Goal: Information Seeking & Learning: Compare options

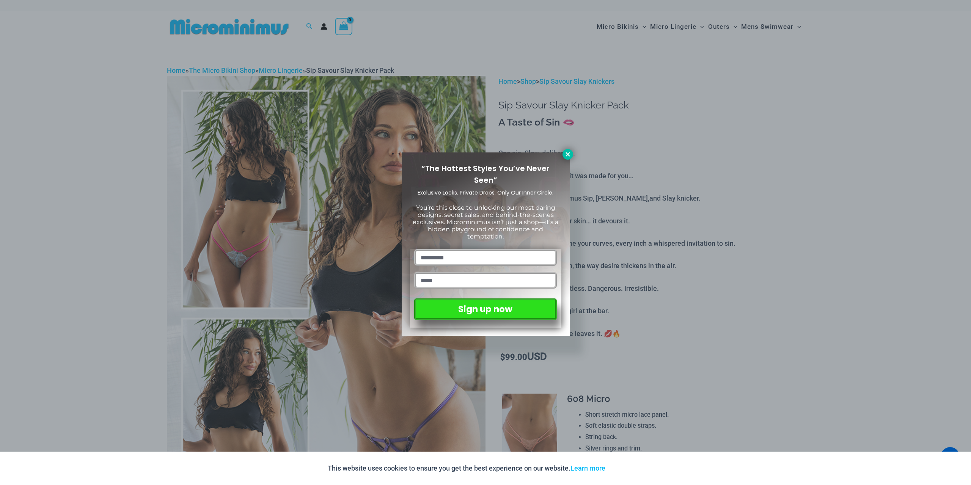
click at [565, 152] on icon at bounding box center [567, 154] width 7 height 7
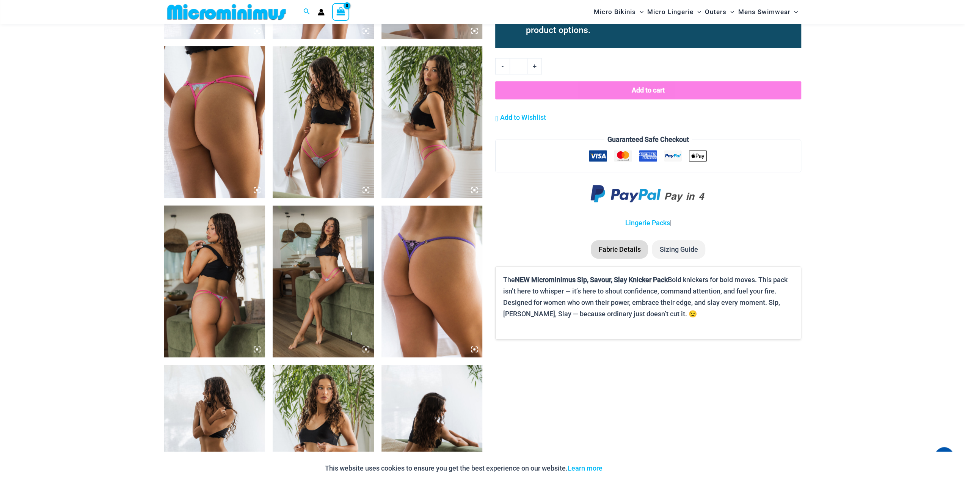
scroll to position [866, 0]
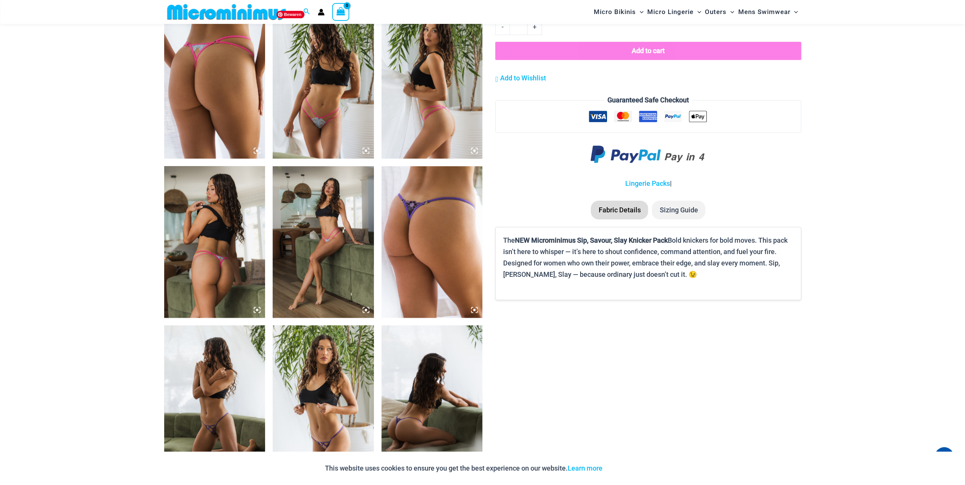
click at [344, 105] on img at bounding box center [323, 83] width 101 height 152
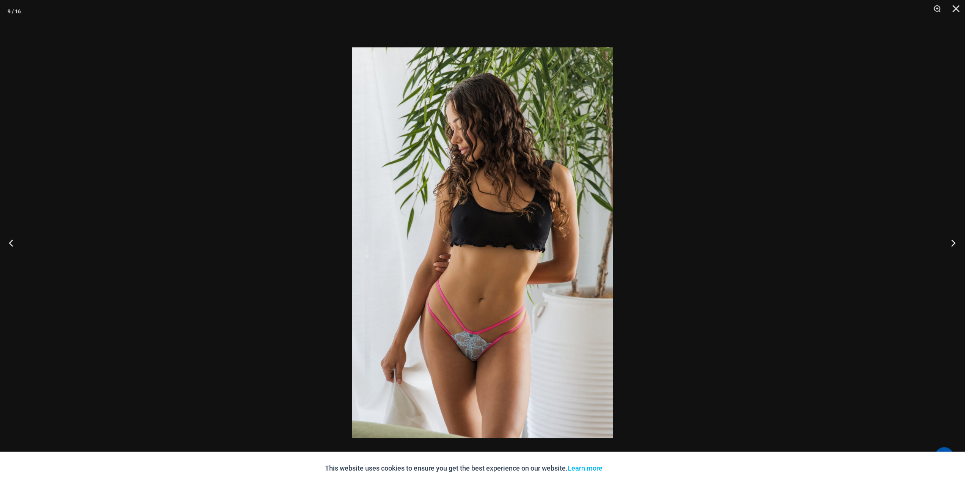
click at [951, 241] on button "Next" at bounding box center [951, 243] width 28 height 38
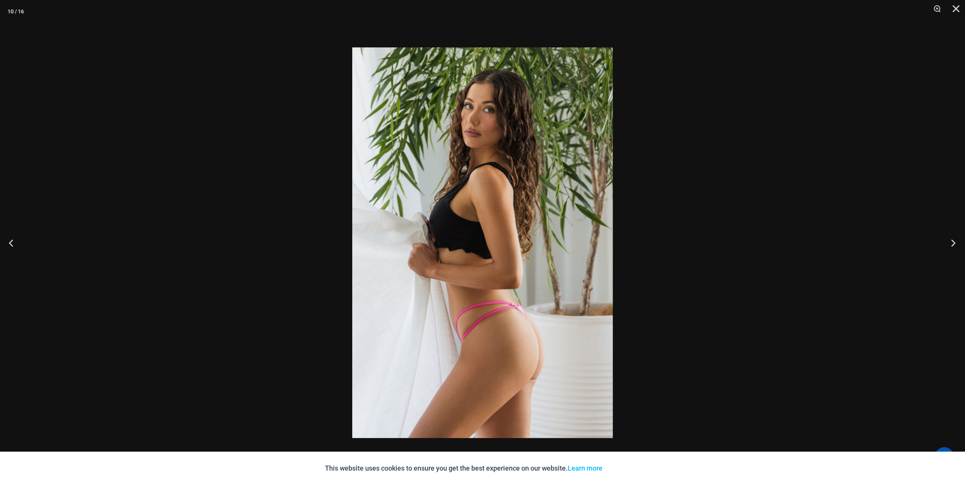
click at [951, 241] on button "Next" at bounding box center [951, 243] width 28 height 38
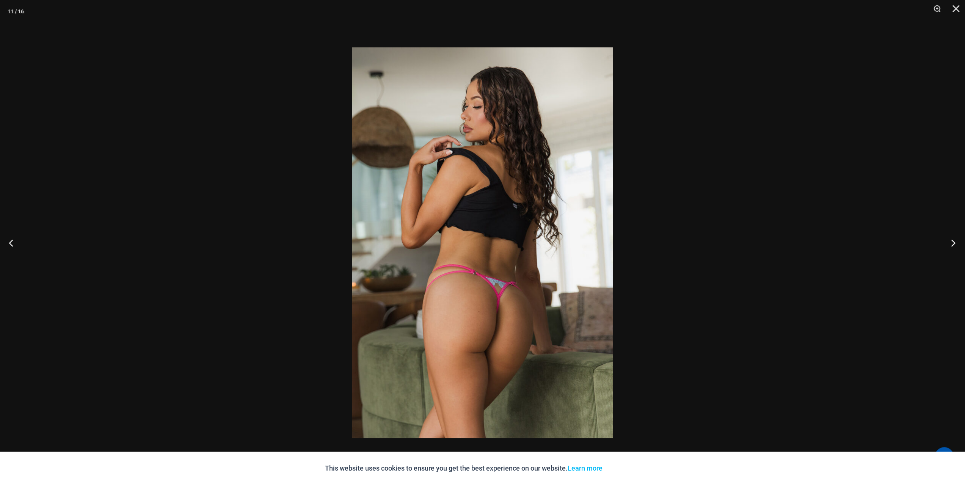
click at [951, 241] on button "Next" at bounding box center [951, 243] width 28 height 38
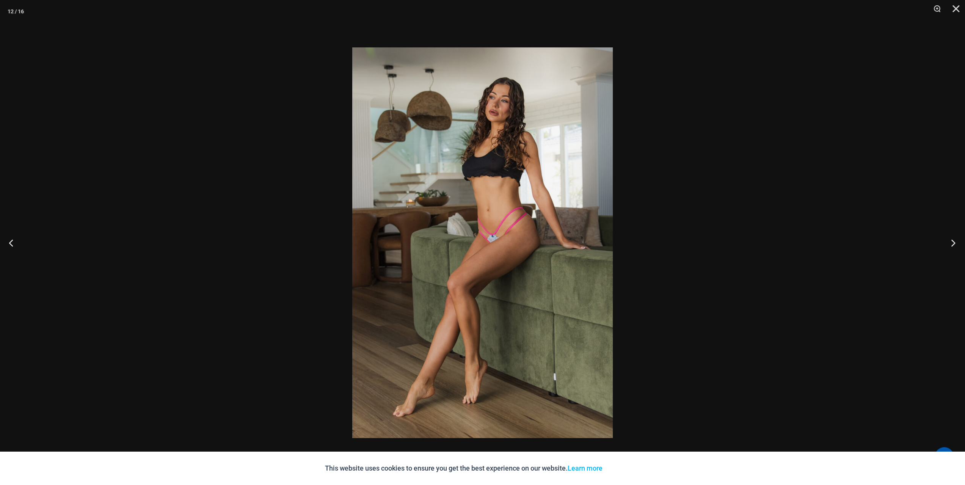
click at [951, 241] on button "Next" at bounding box center [951, 243] width 28 height 38
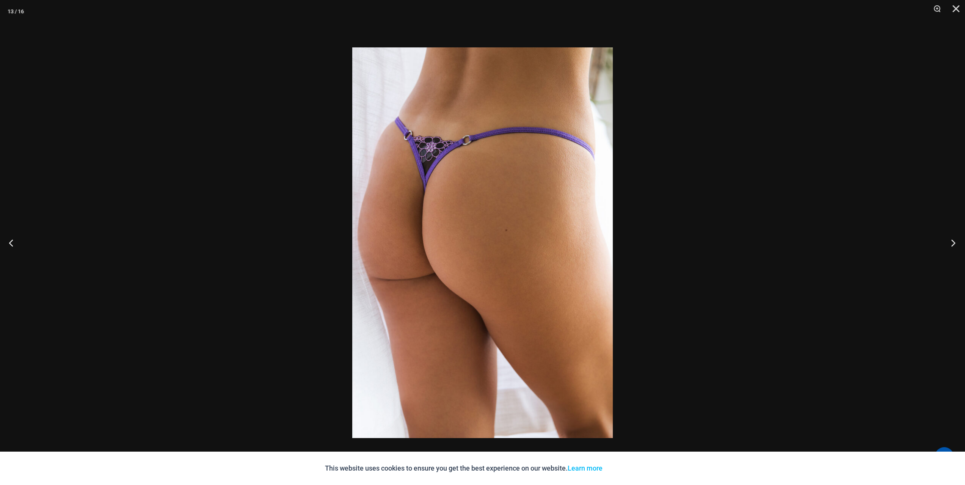
click at [951, 241] on button "Next" at bounding box center [951, 243] width 28 height 38
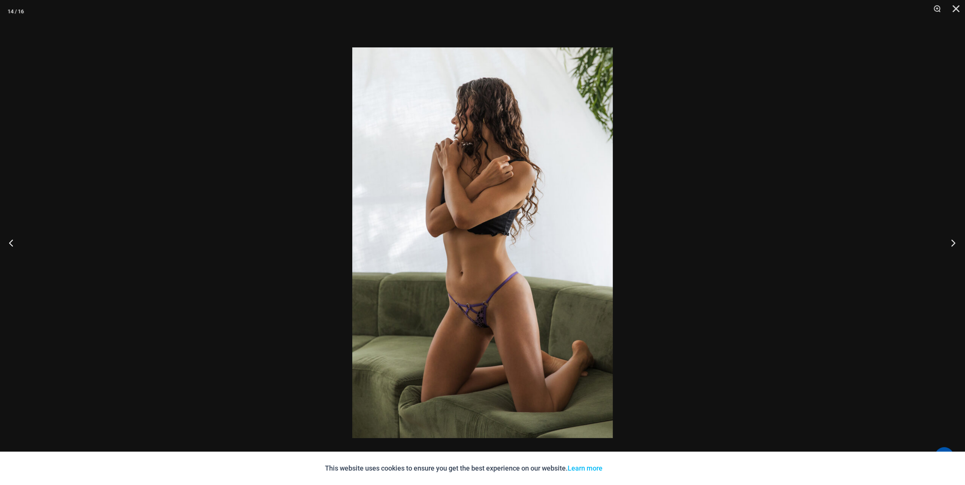
click at [951, 241] on button "Next" at bounding box center [951, 243] width 28 height 38
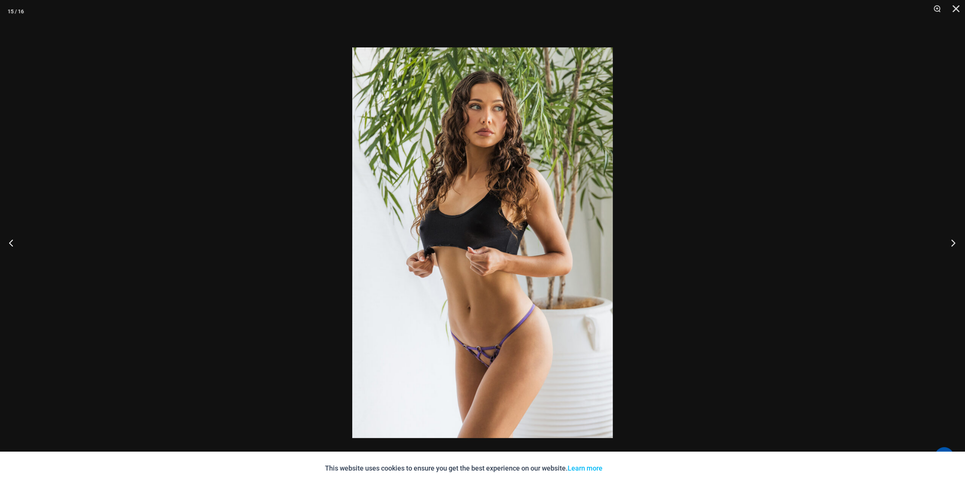
click at [951, 241] on button "Next" at bounding box center [951, 243] width 28 height 38
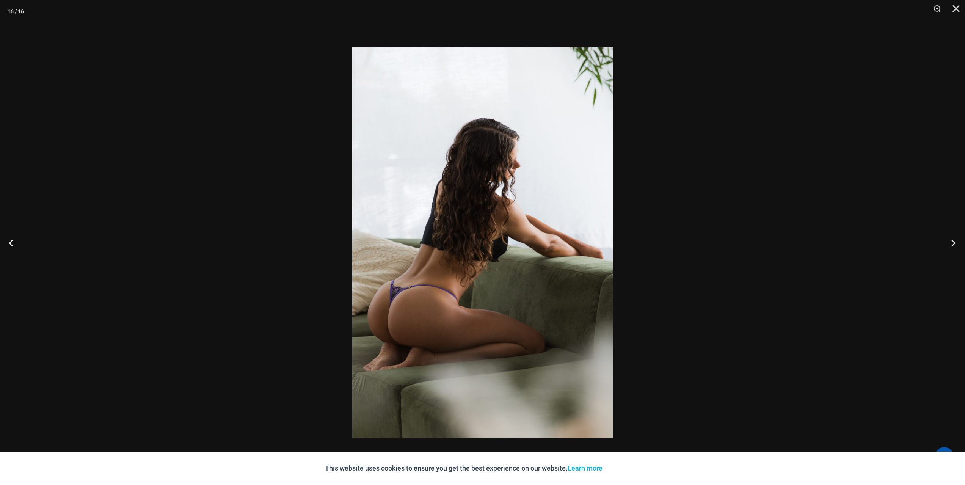
click at [951, 241] on button "Next" at bounding box center [951, 243] width 28 height 38
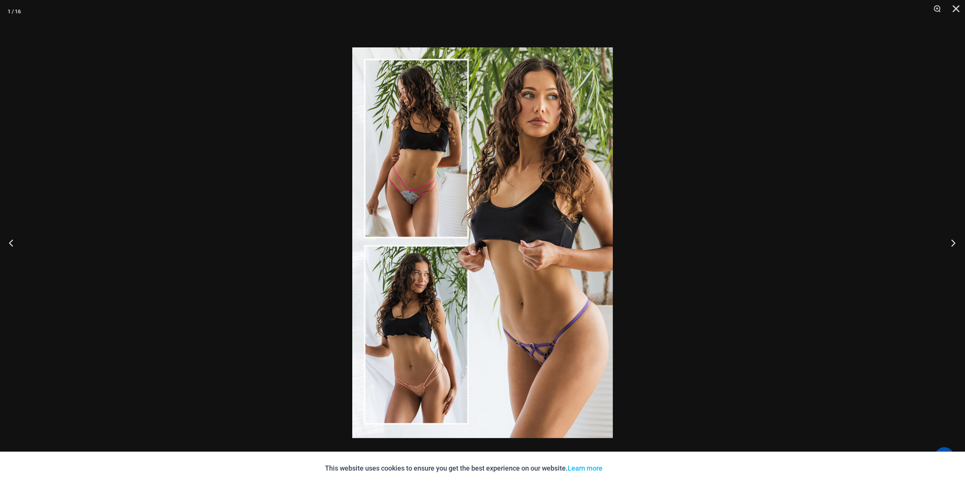
click at [951, 241] on button "Next" at bounding box center [951, 243] width 28 height 38
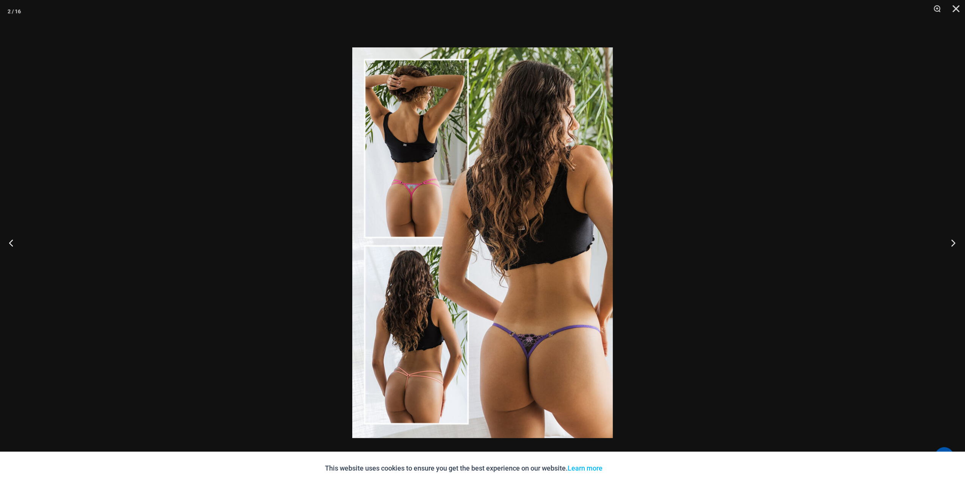
click at [951, 241] on button "Next" at bounding box center [951, 243] width 28 height 38
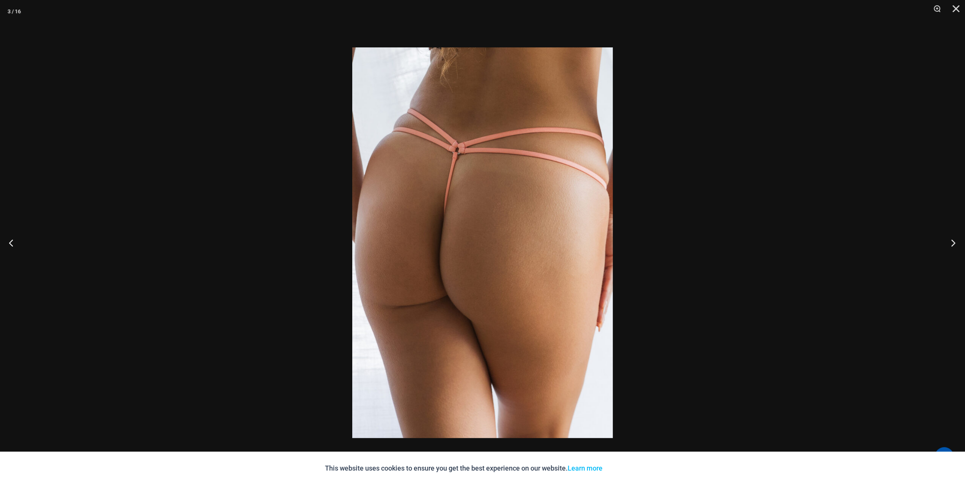
click at [951, 241] on button "Next" at bounding box center [951, 243] width 28 height 38
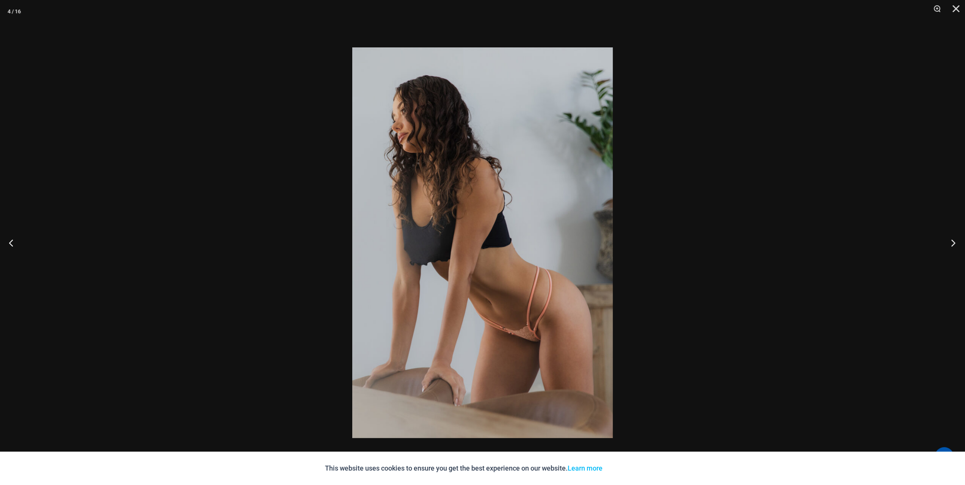
click at [951, 241] on button "Next" at bounding box center [951, 243] width 28 height 38
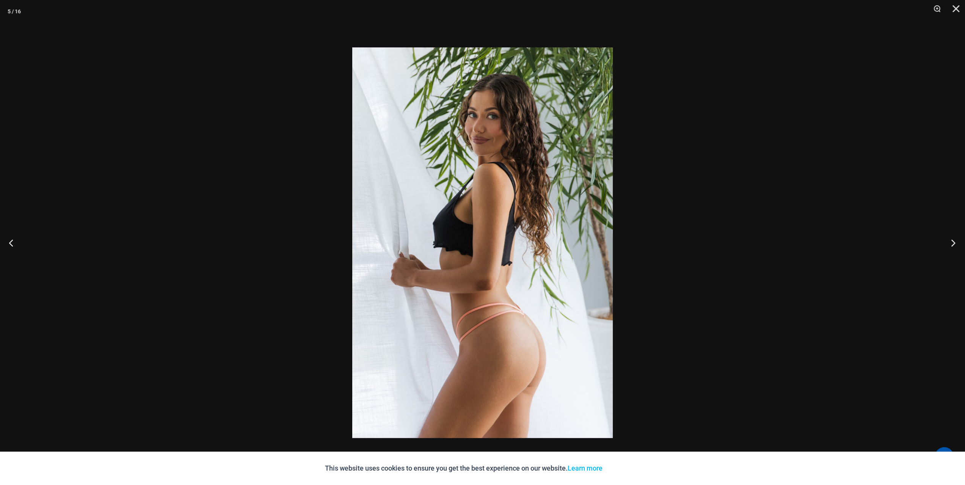
click at [951, 241] on button "Next" at bounding box center [951, 243] width 28 height 38
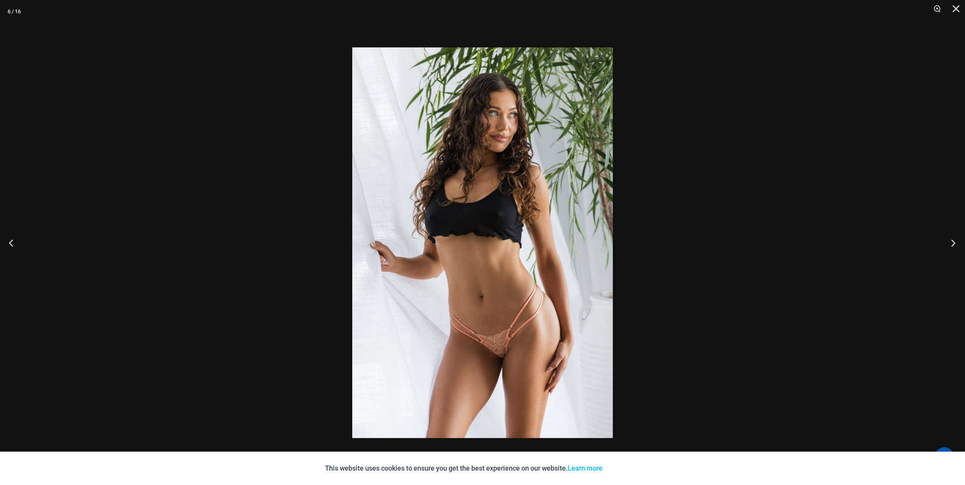
click at [951, 241] on button "Next" at bounding box center [951, 243] width 28 height 38
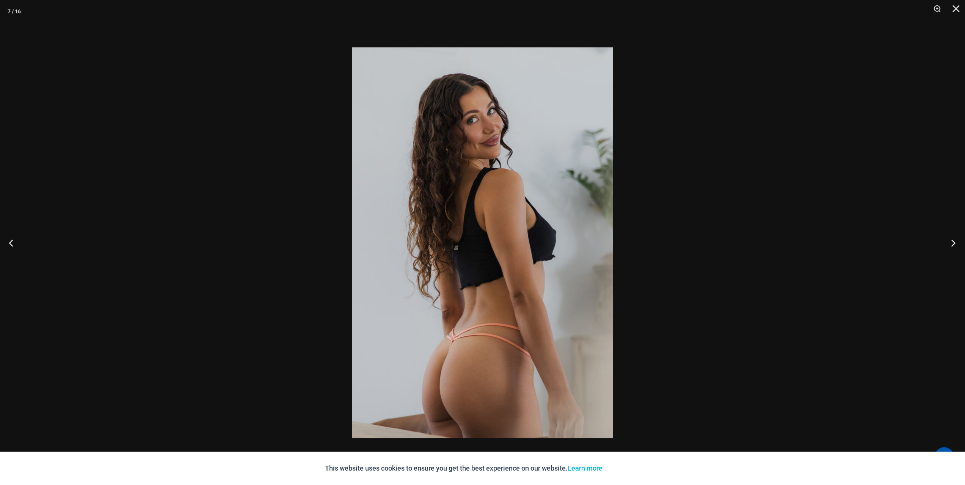
click at [951, 241] on button "Next" at bounding box center [951, 243] width 28 height 38
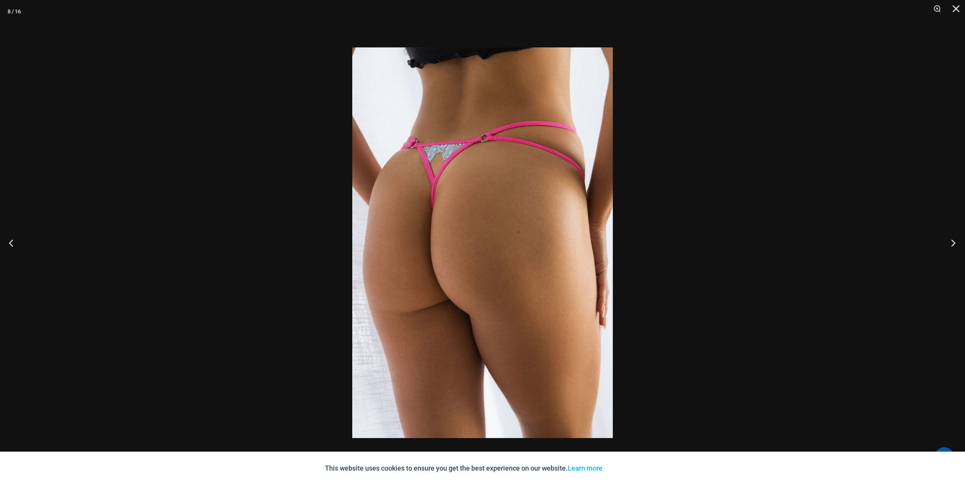
click at [951, 241] on button "Next" at bounding box center [951, 243] width 28 height 38
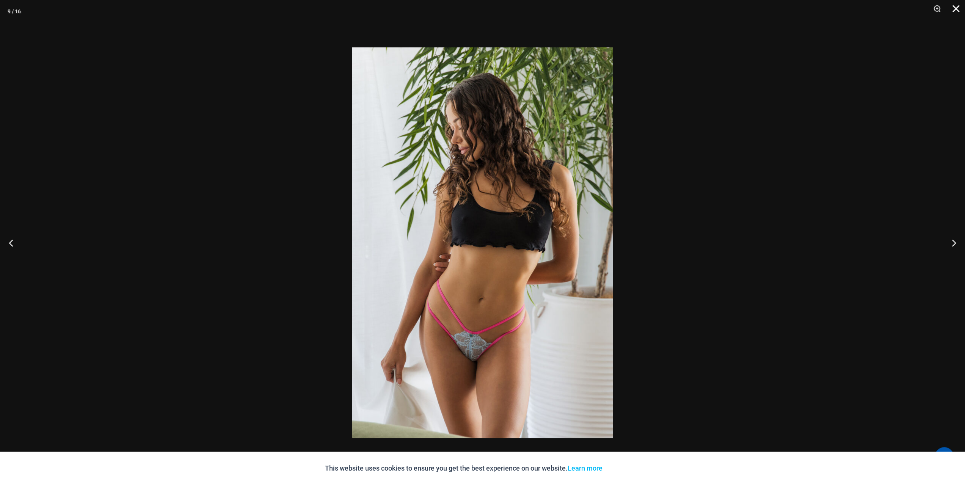
click at [955, 7] on button "Close" at bounding box center [953, 11] width 19 height 23
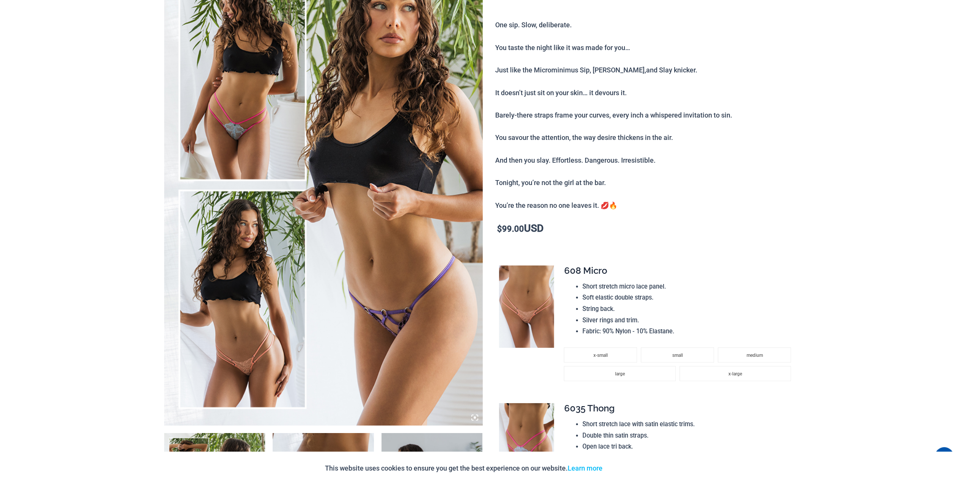
scroll to position [0, 0]
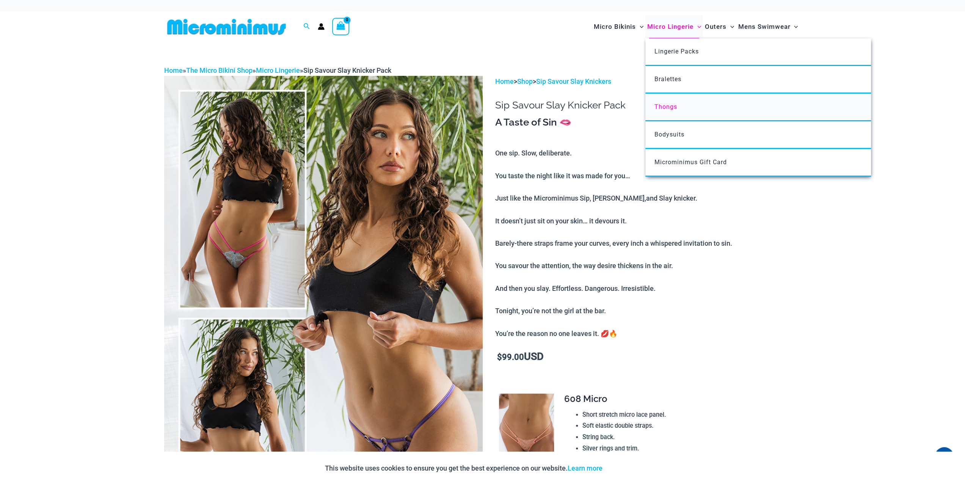
click at [664, 107] on span "Thongs" at bounding box center [665, 106] width 23 height 7
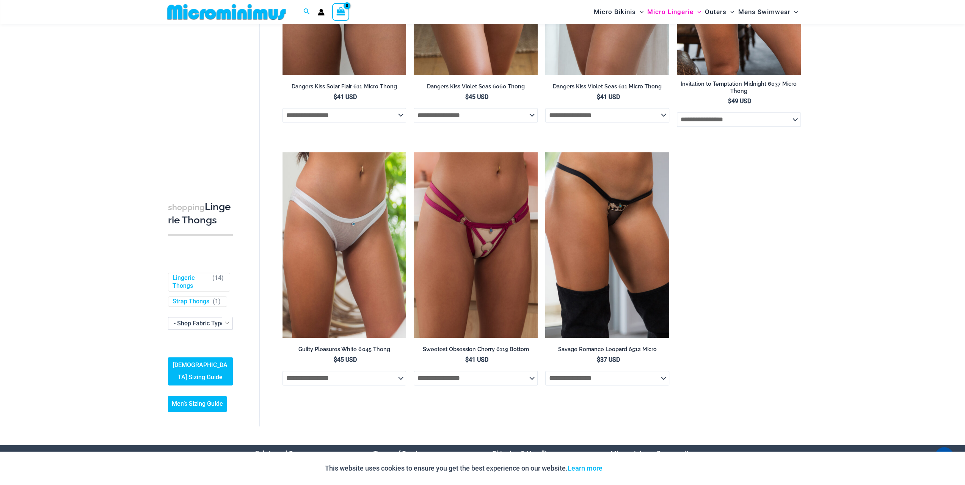
scroll to position [714, 0]
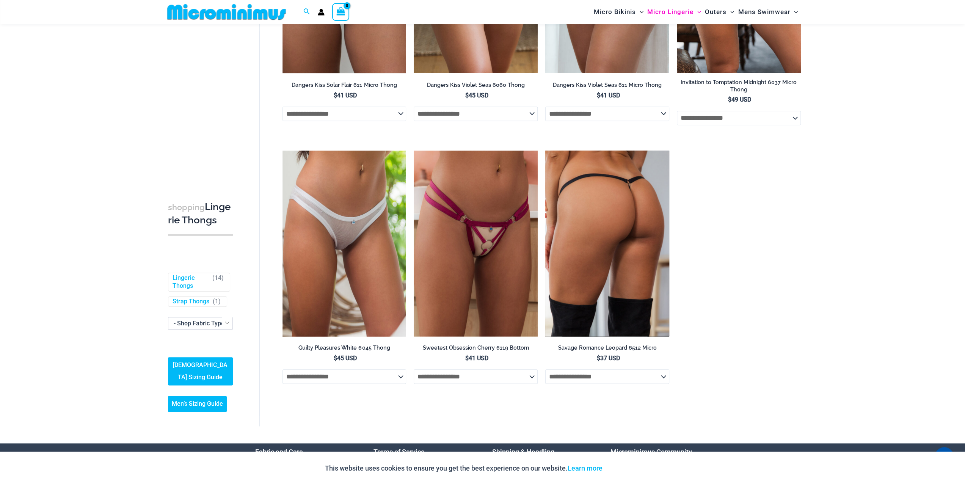
click at [607, 237] on img at bounding box center [607, 244] width 124 height 186
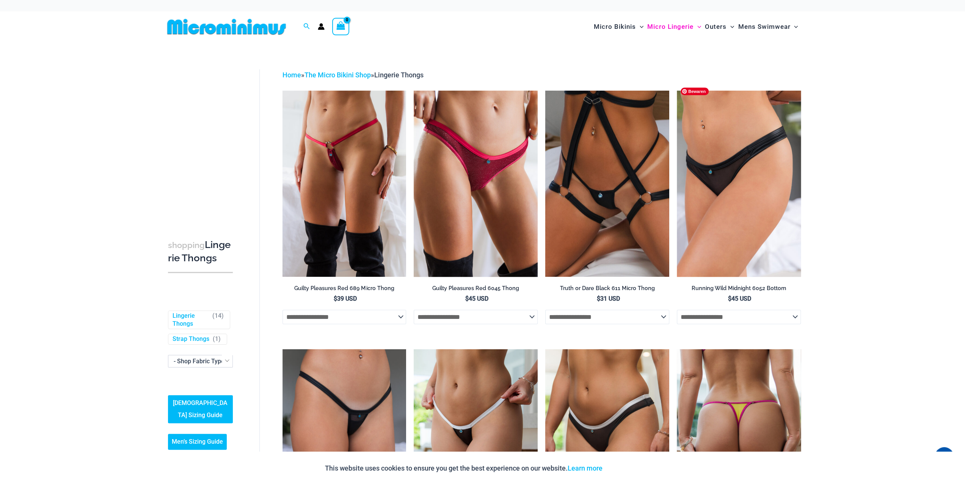
scroll to position [0, 0]
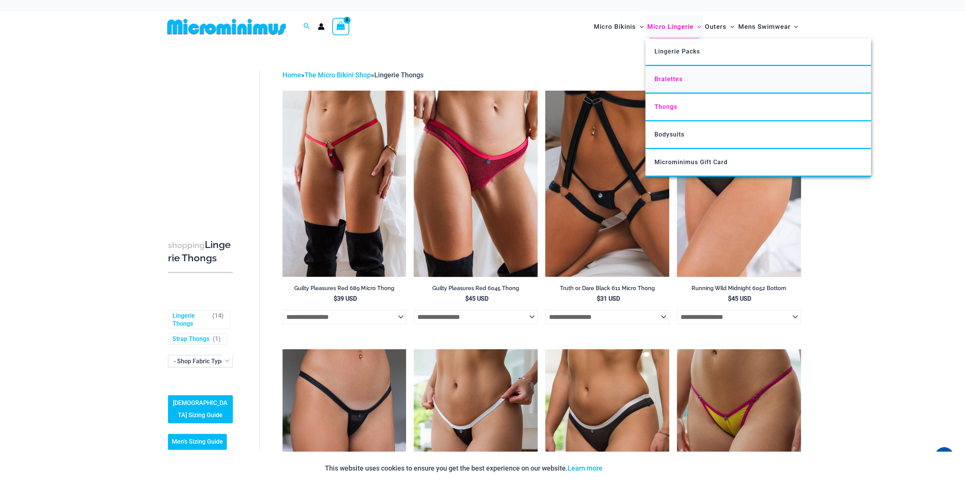
click at [666, 78] on span "Bralettes" at bounding box center [668, 78] width 28 height 7
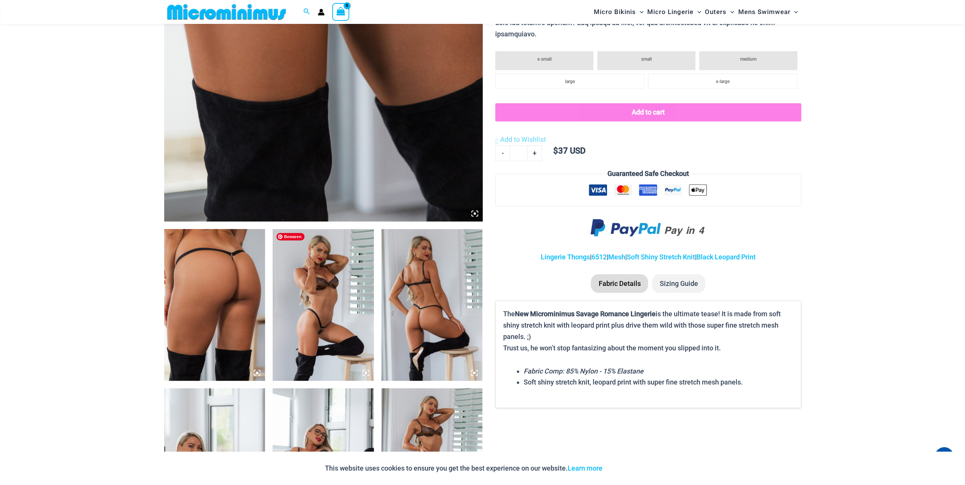
scroll to position [335, 0]
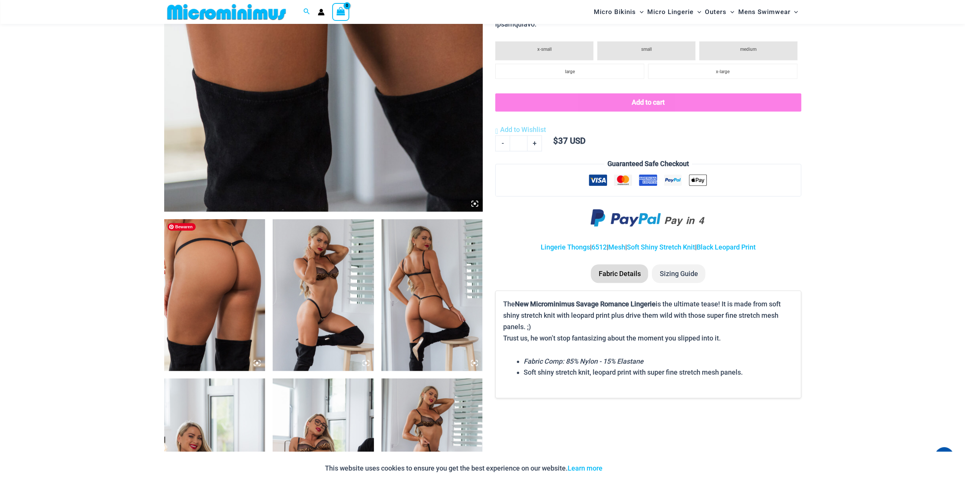
click at [221, 306] on img at bounding box center [214, 295] width 101 height 152
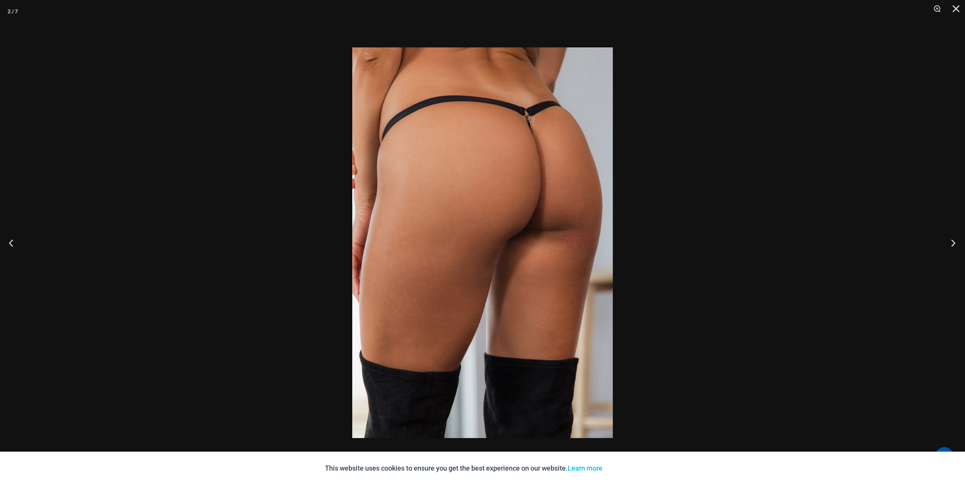
click at [948, 239] on button "Next" at bounding box center [951, 243] width 28 height 38
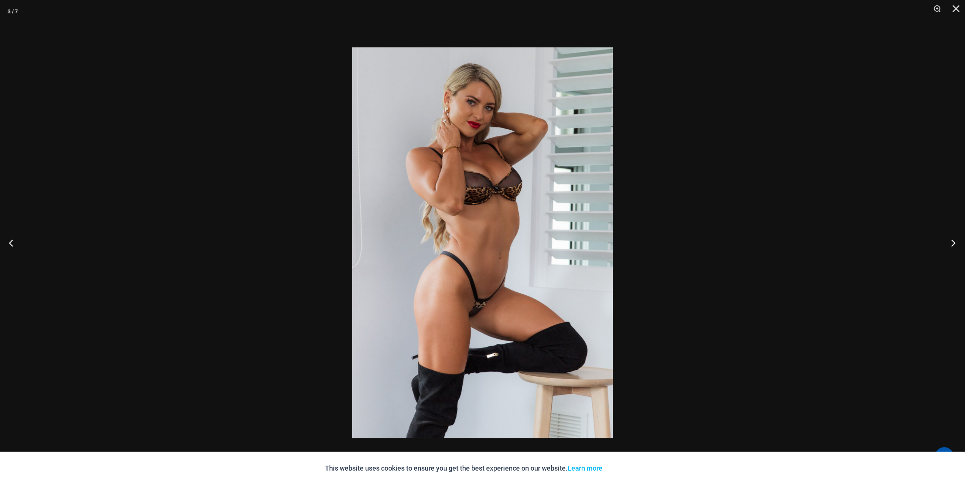
click at [948, 239] on button "Next" at bounding box center [951, 243] width 28 height 38
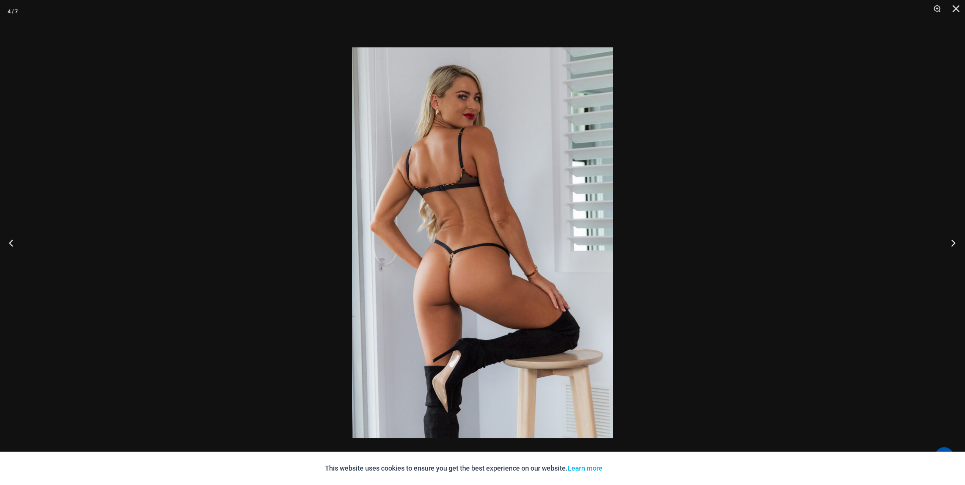
click at [948, 239] on button "Next" at bounding box center [951, 243] width 28 height 38
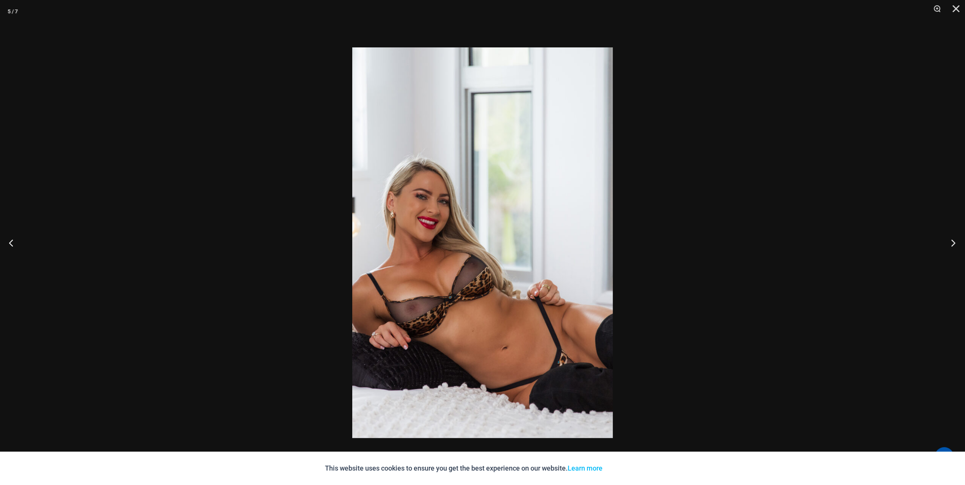
click at [948, 239] on button "Next" at bounding box center [951, 243] width 28 height 38
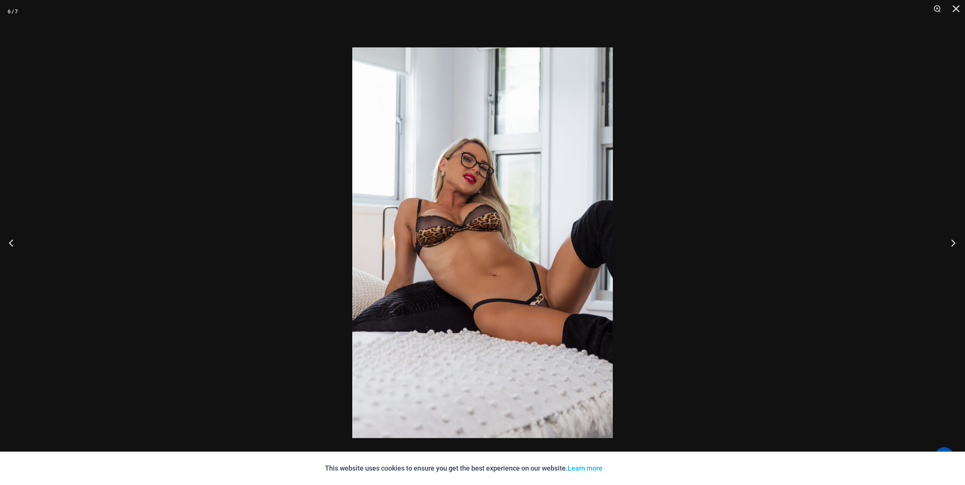
click at [948, 239] on button "Next" at bounding box center [951, 243] width 28 height 38
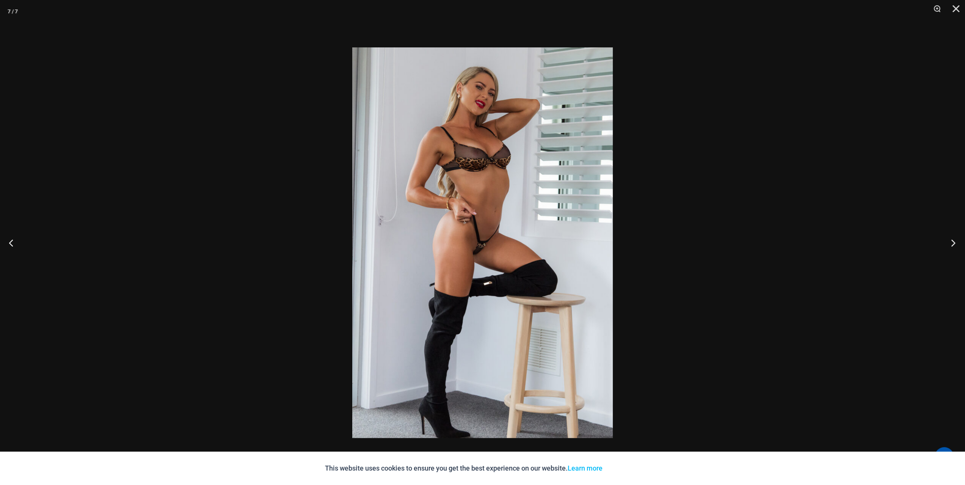
click at [948, 239] on button "Next" at bounding box center [951, 243] width 28 height 38
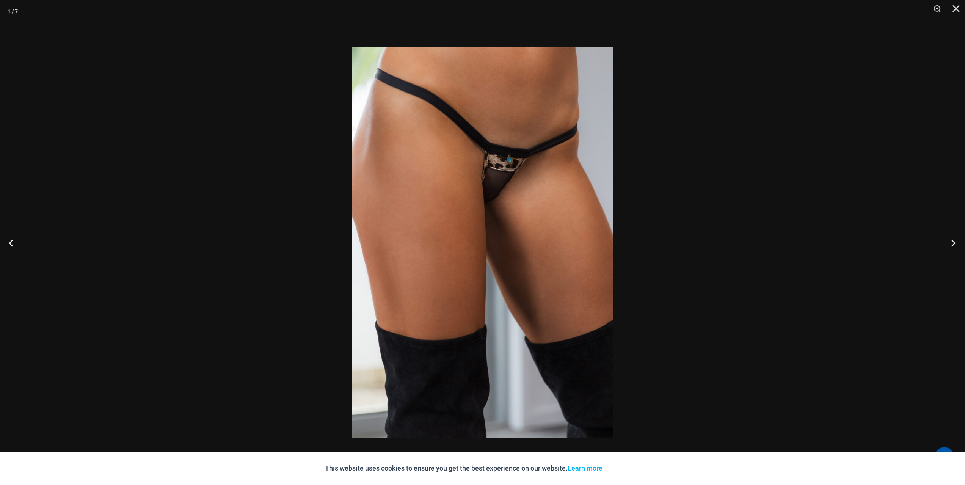
click at [948, 239] on button "Next" at bounding box center [951, 243] width 28 height 38
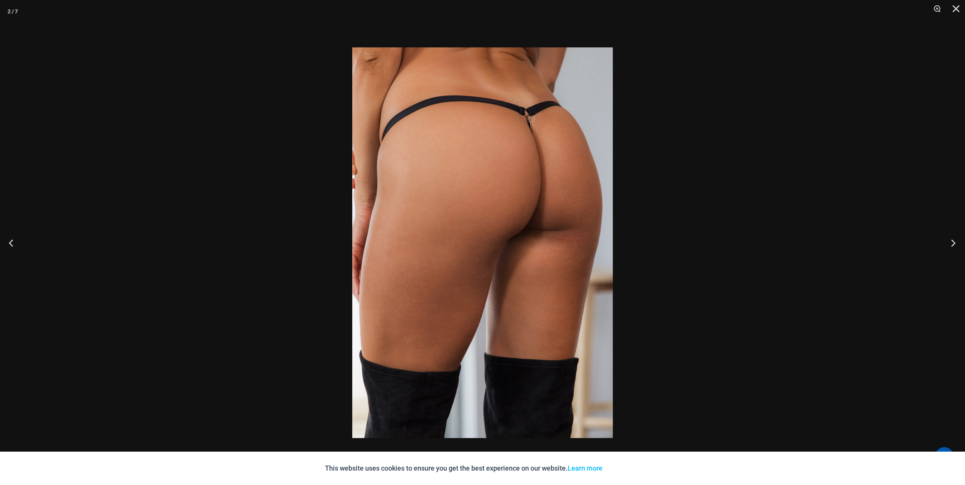
click at [948, 239] on button "Next" at bounding box center [951, 243] width 28 height 38
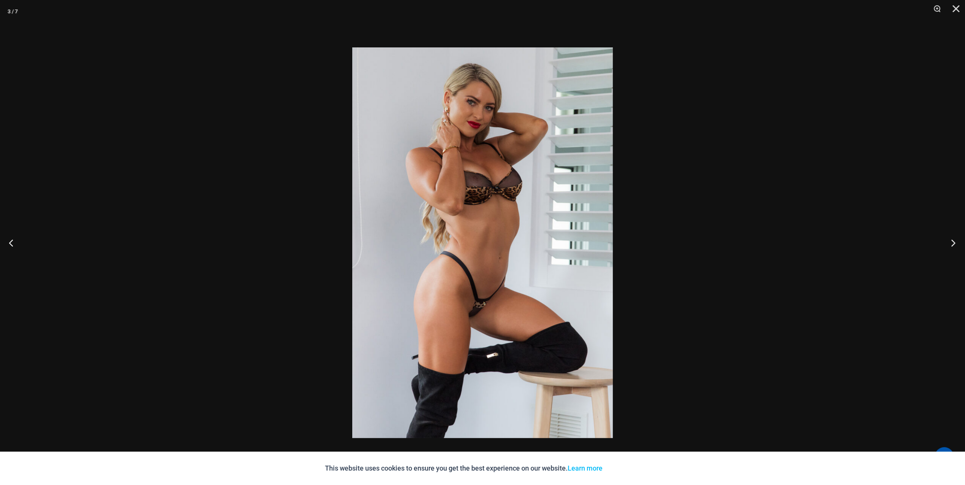
click at [948, 239] on button "Next" at bounding box center [951, 243] width 28 height 38
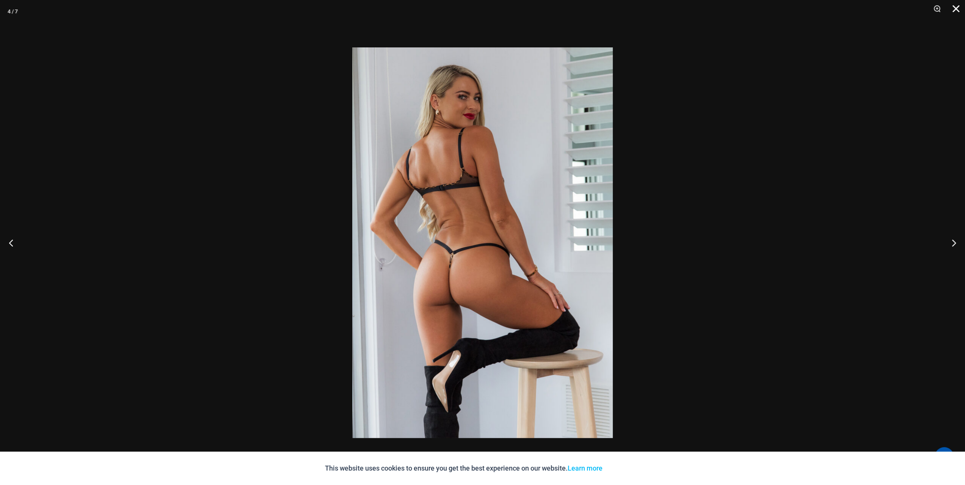
click at [953, 6] on button "Close" at bounding box center [953, 11] width 19 height 23
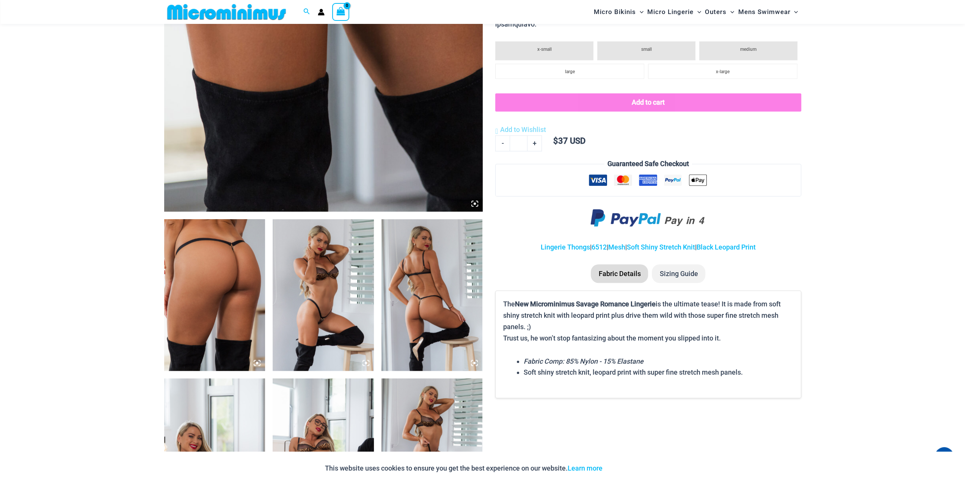
scroll to position [0, 0]
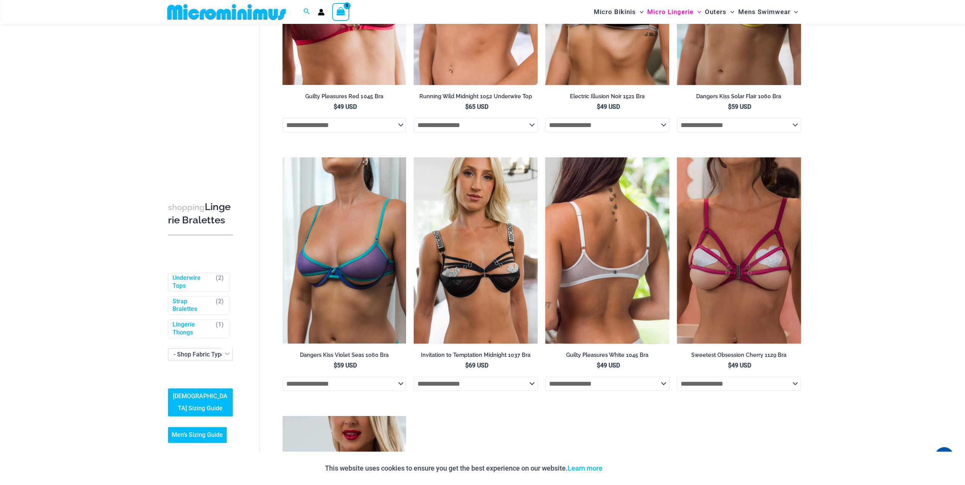
scroll to position [221, 0]
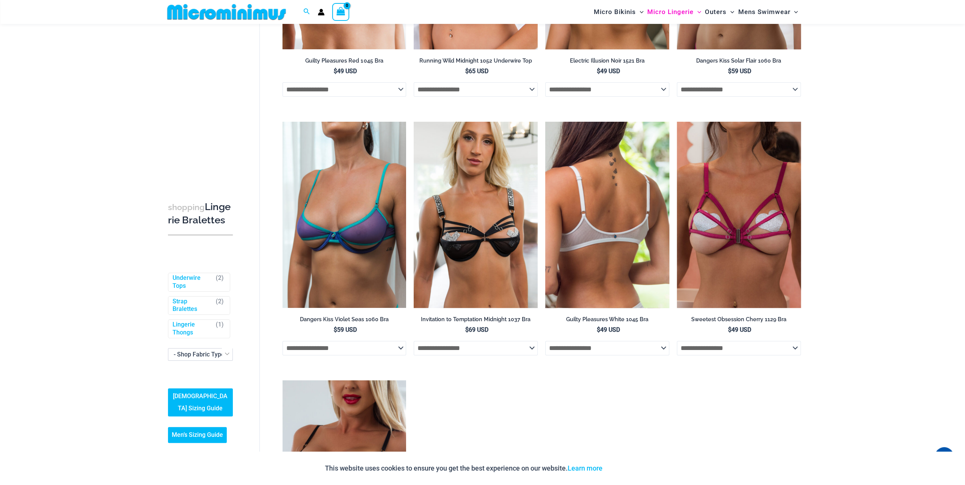
click at [592, 353] on select "**********" at bounding box center [607, 348] width 124 height 14
click at [592, 352] on select "**********" at bounding box center [607, 348] width 124 height 14
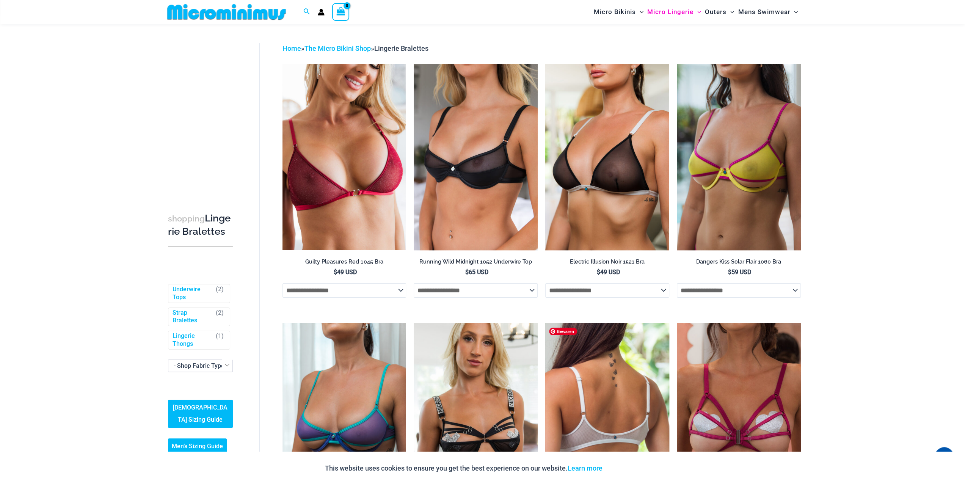
scroll to position [0, 0]
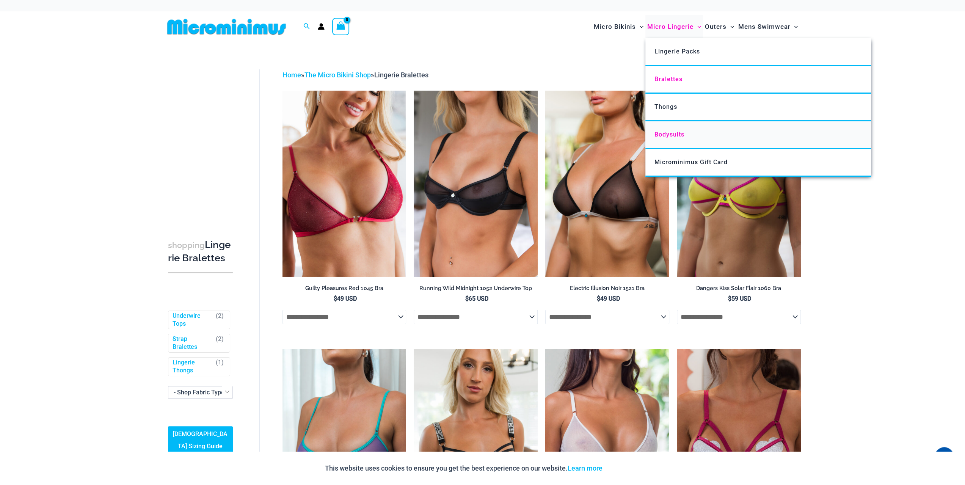
click at [665, 135] on span "Bodysuits" at bounding box center [669, 134] width 30 height 7
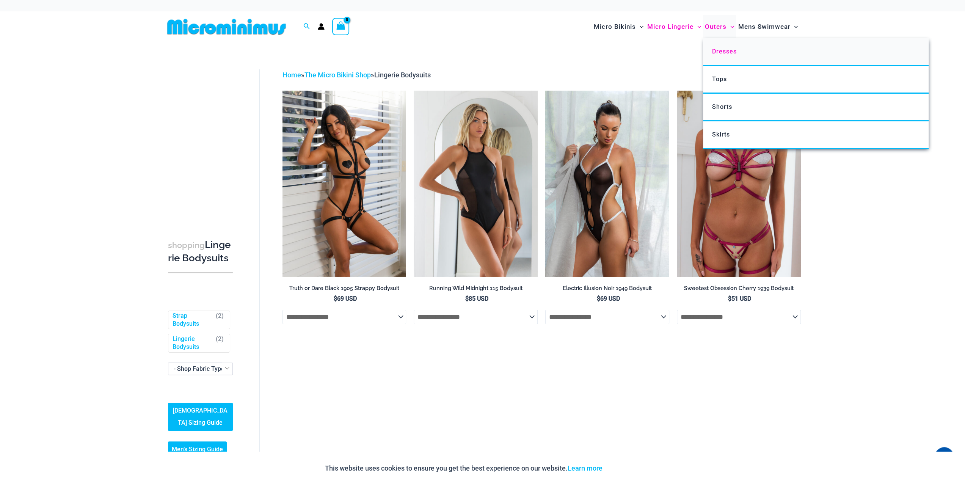
click at [720, 53] on span "Dresses" at bounding box center [724, 51] width 25 height 7
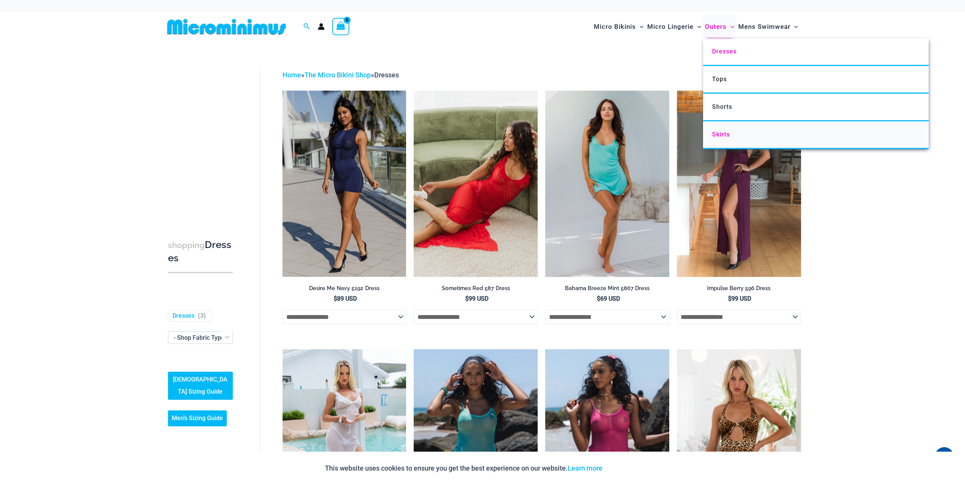
click at [722, 133] on span "Skirts" at bounding box center [721, 134] width 18 height 7
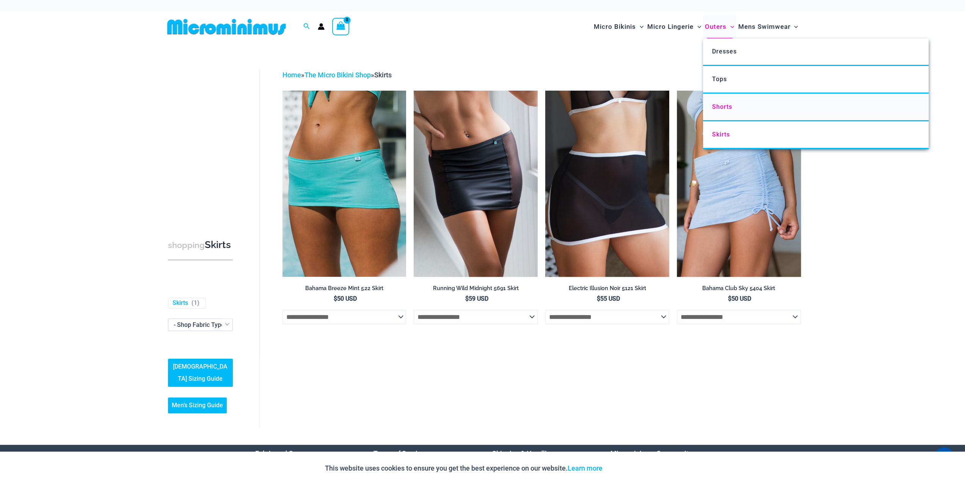
click at [723, 104] on span "Shorts" at bounding box center [722, 106] width 20 height 7
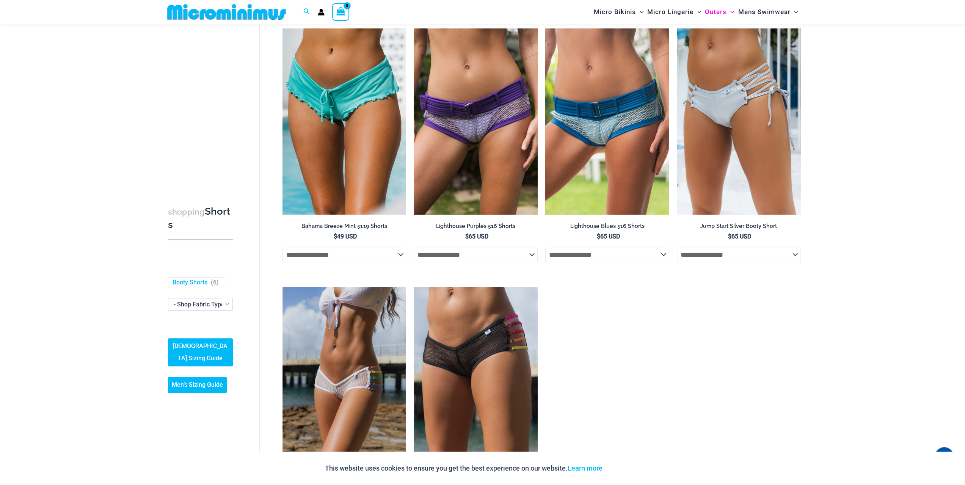
scroll to position [107, 0]
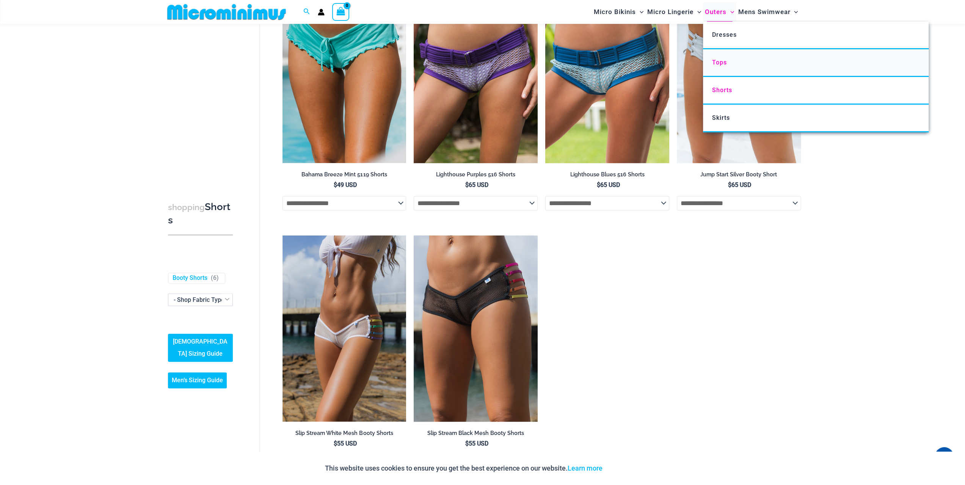
click at [728, 62] on link "Tops" at bounding box center [816, 63] width 226 height 28
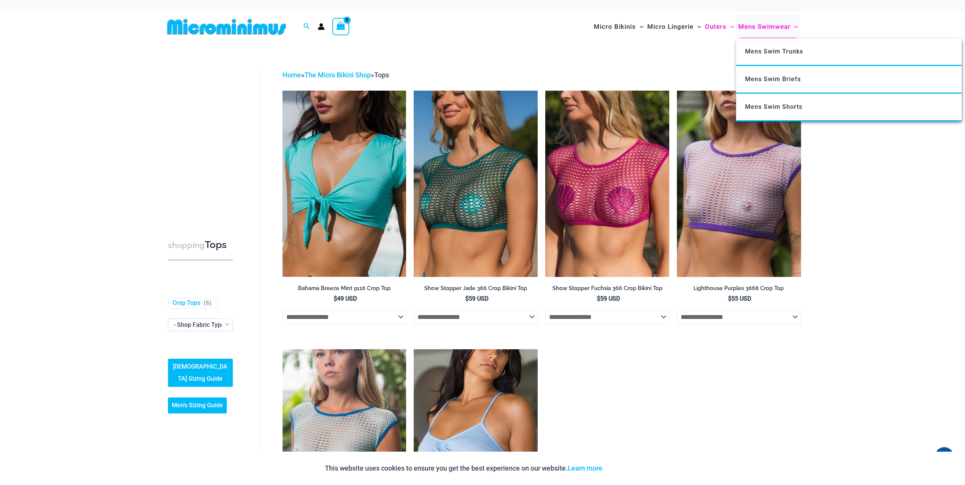
click at [768, 24] on span "Mens Swimwear" at bounding box center [764, 26] width 52 height 19
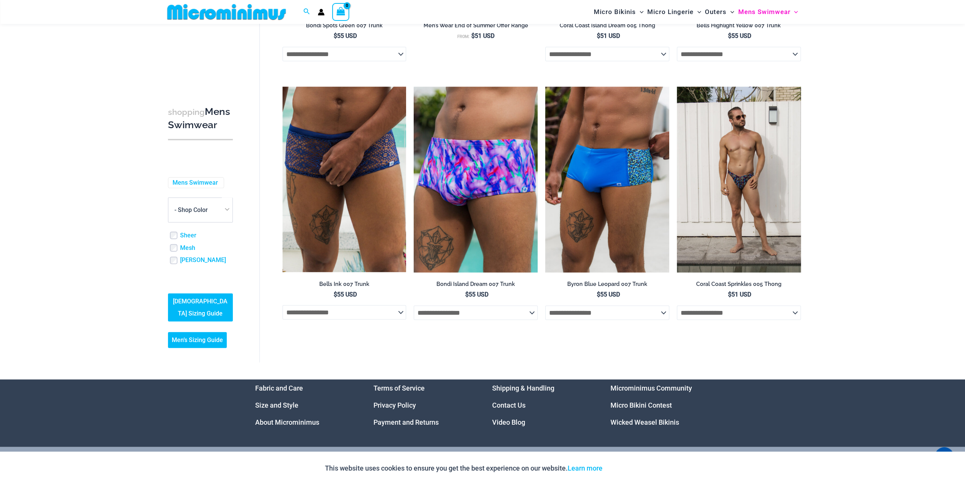
scroll to position [1624, 0]
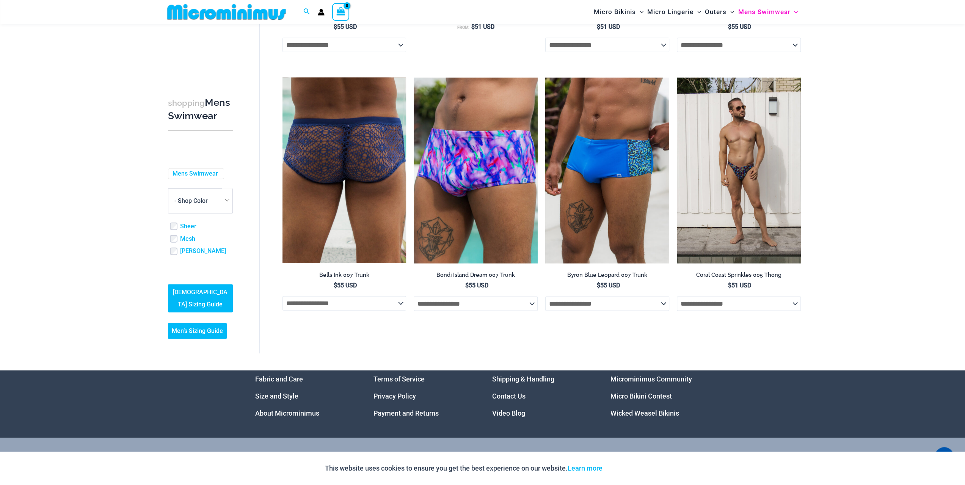
click at [357, 197] on img at bounding box center [344, 171] width 124 height 186
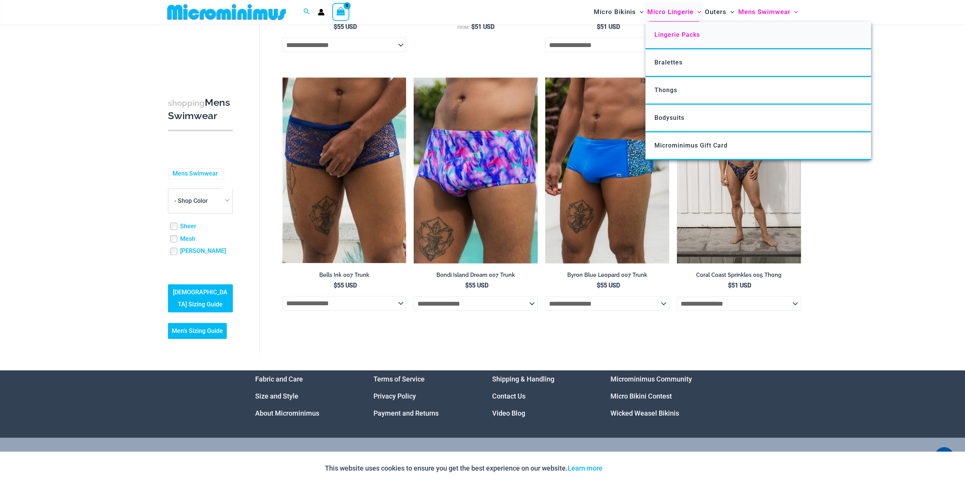
click at [671, 38] on span "Lingerie Packs" at bounding box center [677, 34] width 46 height 7
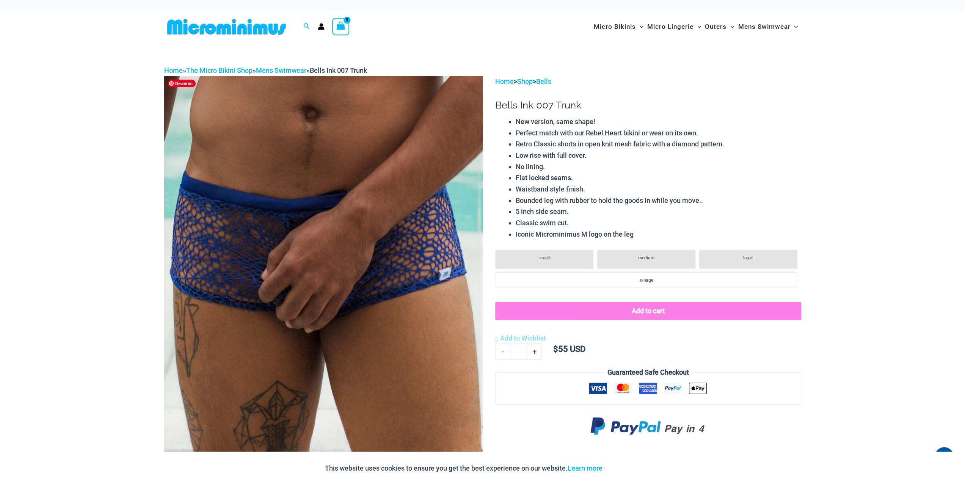
click at [297, 231] on img at bounding box center [323, 315] width 319 height 478
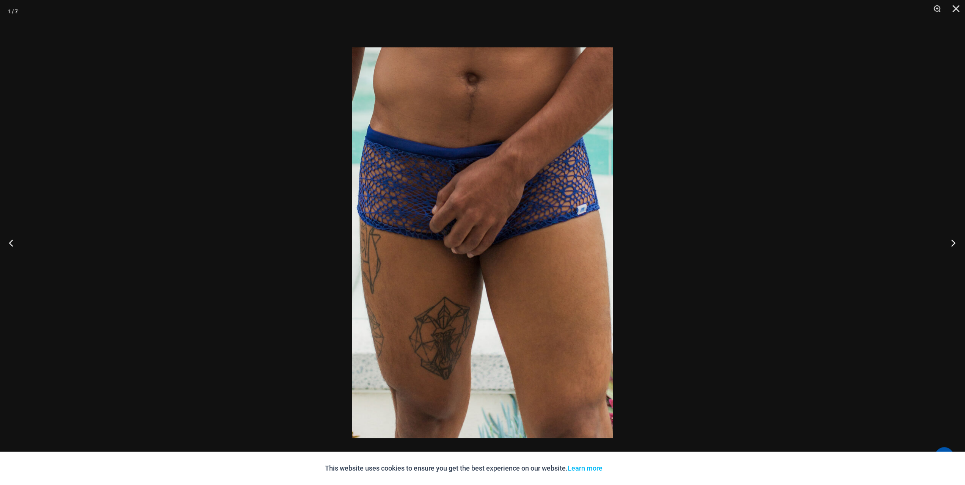
click at [953, 240] on button "Next" at bounding box center [951, 243] width 28 height 38
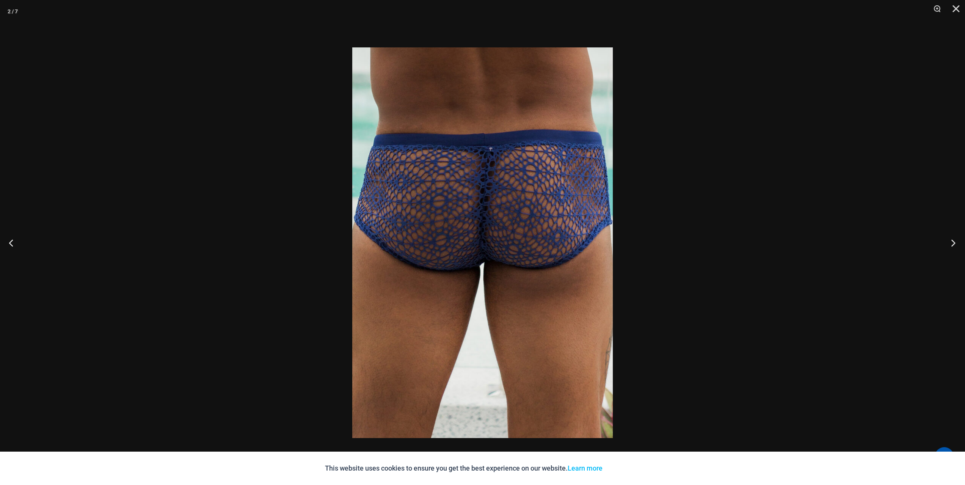
click at [953, 240] on button "Next" at bounding box center [951, 243] width 28 height 38
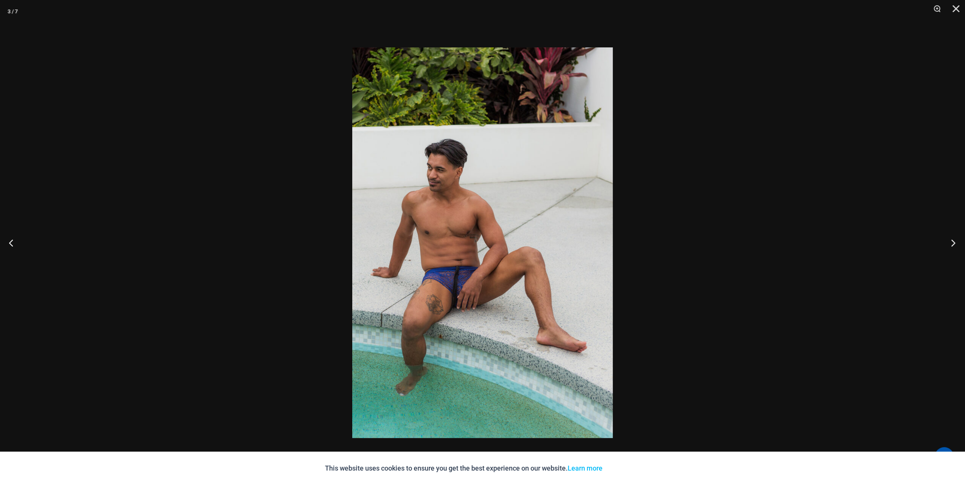
click at [953, 240] on button "Next" at bounding box center [951, 243] width 28 height 38
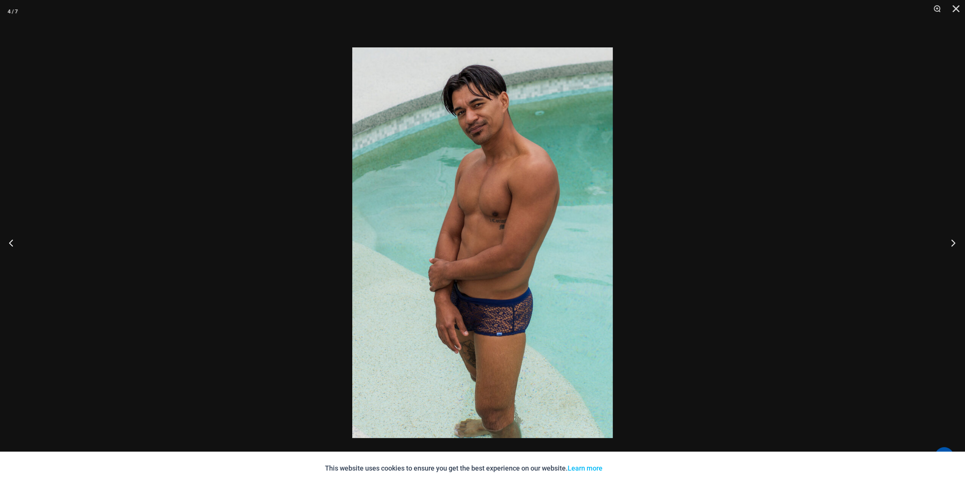
click at [953, 240] on button "Next" at bounding box center [951, 243] width 28 height 38
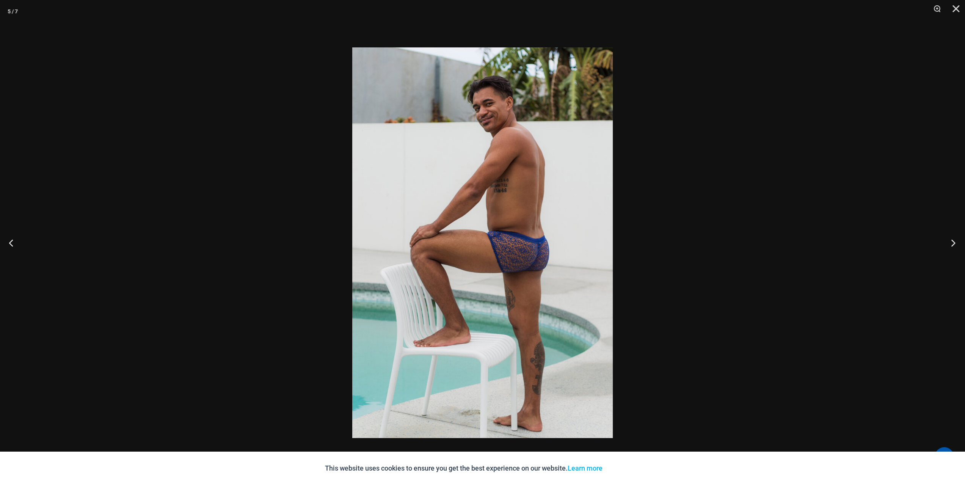
click at [953, 240] on button "Next" at bounding box center [951, 243] width 28 height 38
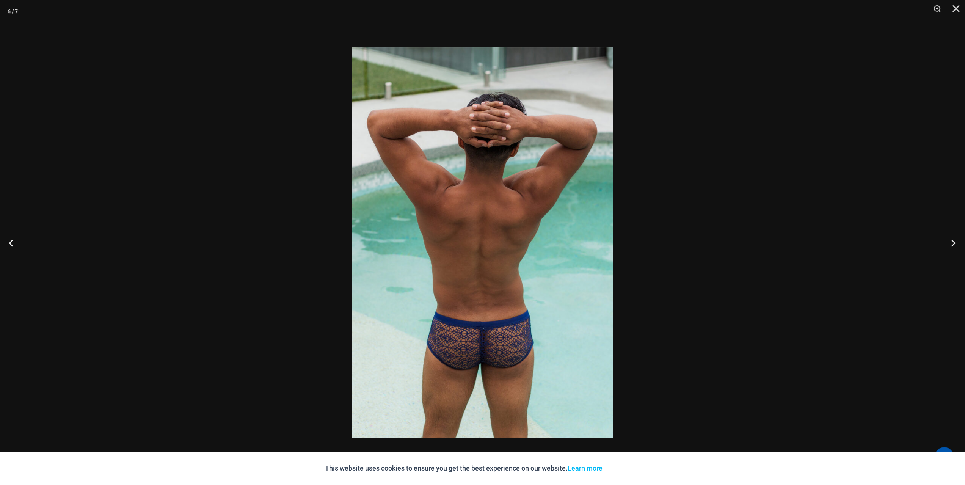
click at [953, 240] on button "Next" at bounding box center [951, 243] width 28 height 38
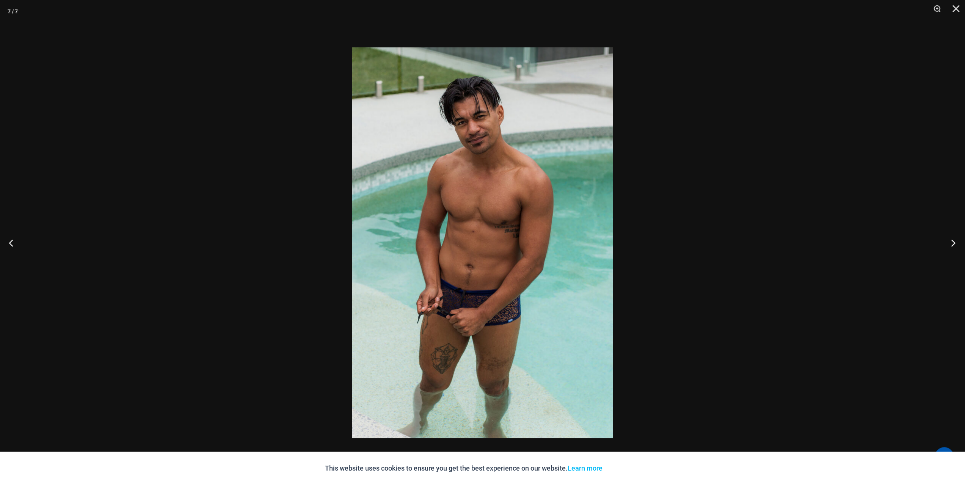
click at [953, 240] on button "Next" at bounding box center [951, 243] width 28 height 38
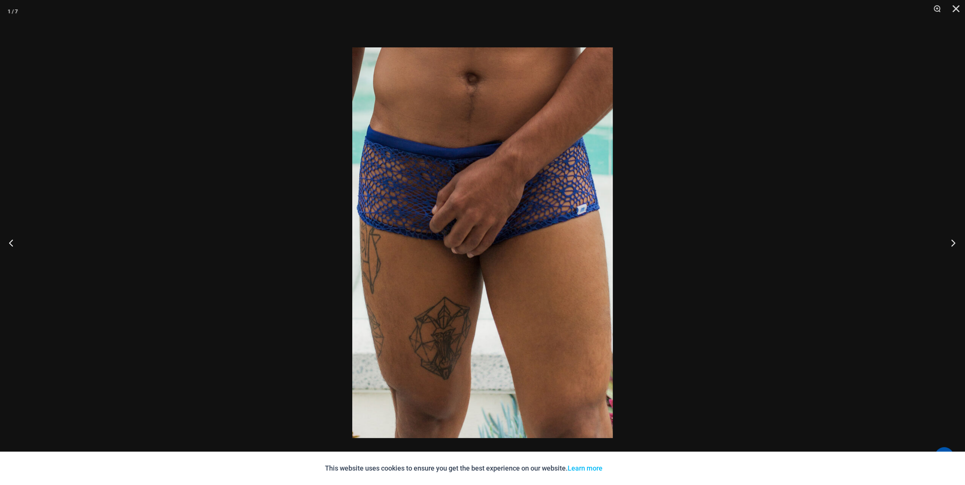
click at [953, 240] on button "Next" at bounding box center [951, 243] width 28 height 38
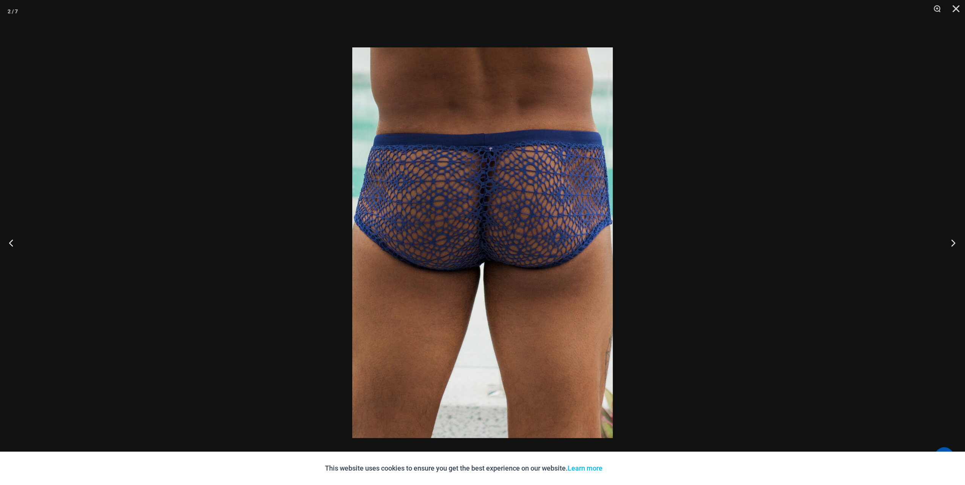
click at [953, 240] on button "Next" at bounding box center [951, 243] width 28 height 38
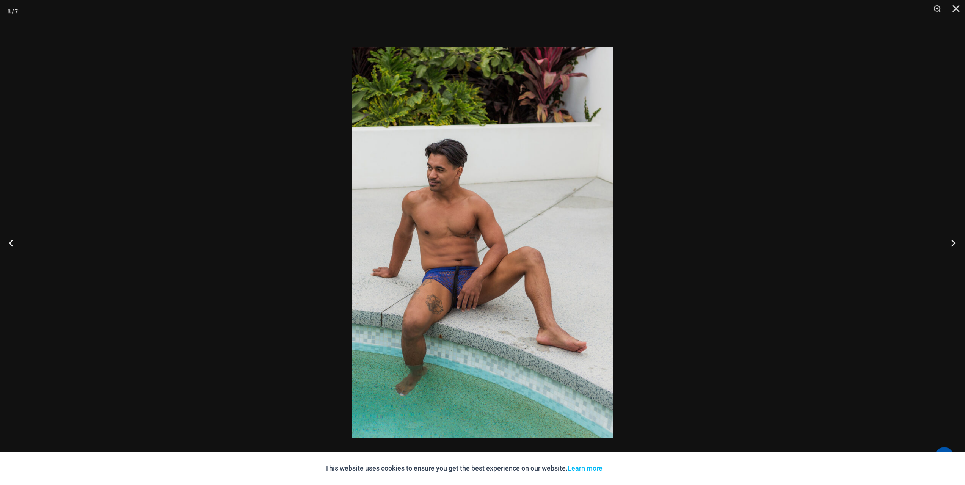
click at [953, 240] on button "Next" at bounding box center [951, 243] width 28 height 38
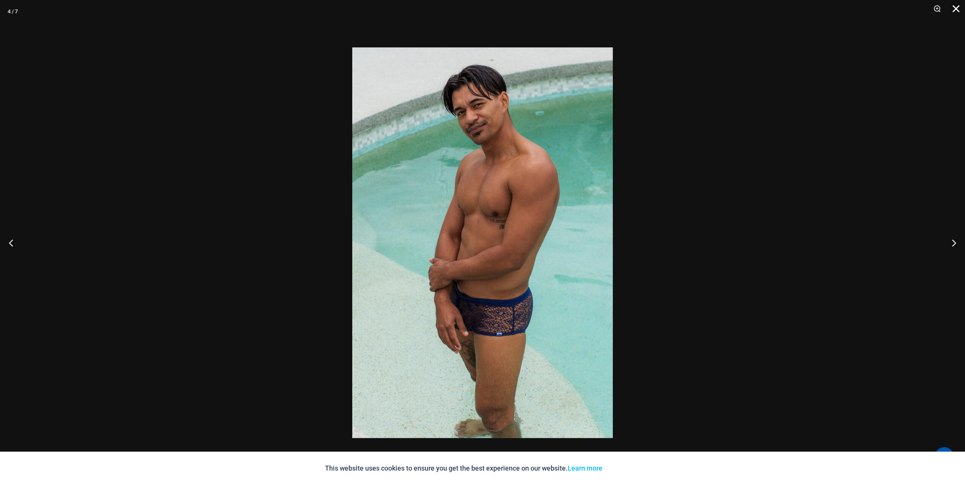
click at [955, 8] on button "Close" at bounding box center [953, 11] width 19 height 23
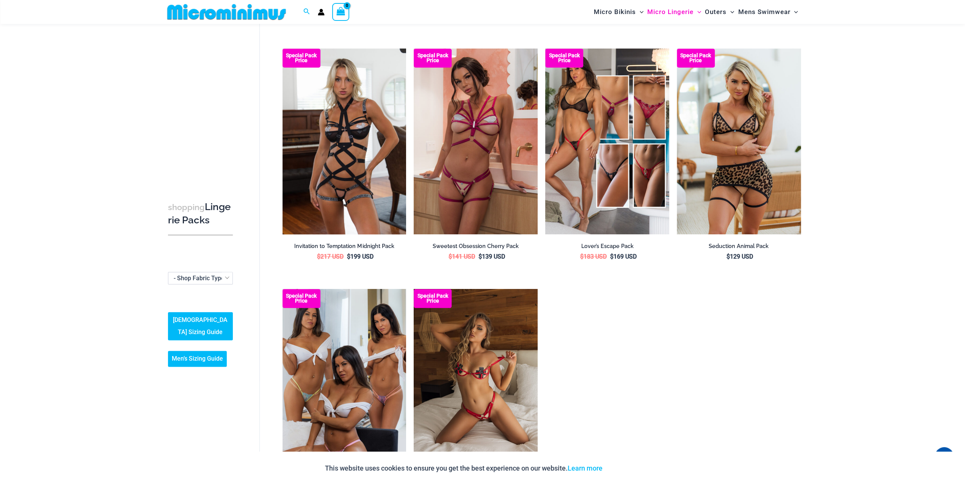
scroll to position [789, 0]
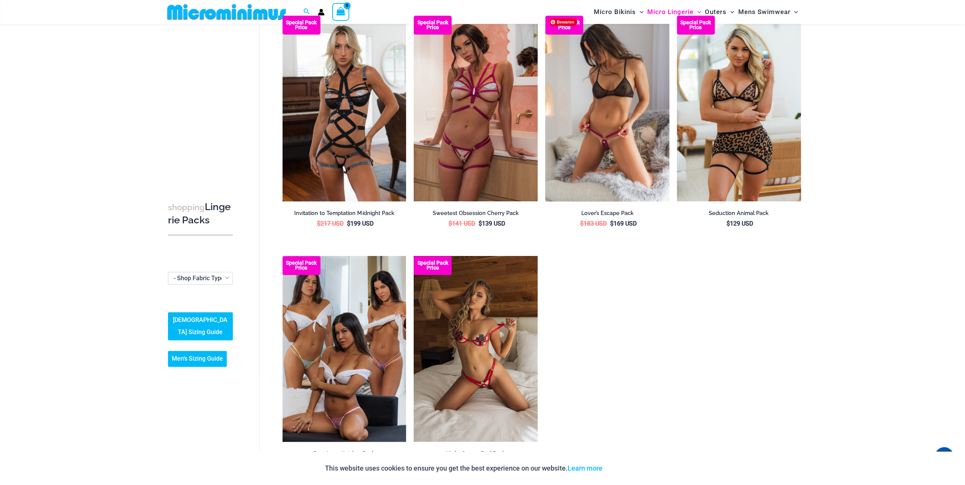
click at [603, 140] on img at bounding box center [607, 109] width 124 height 186
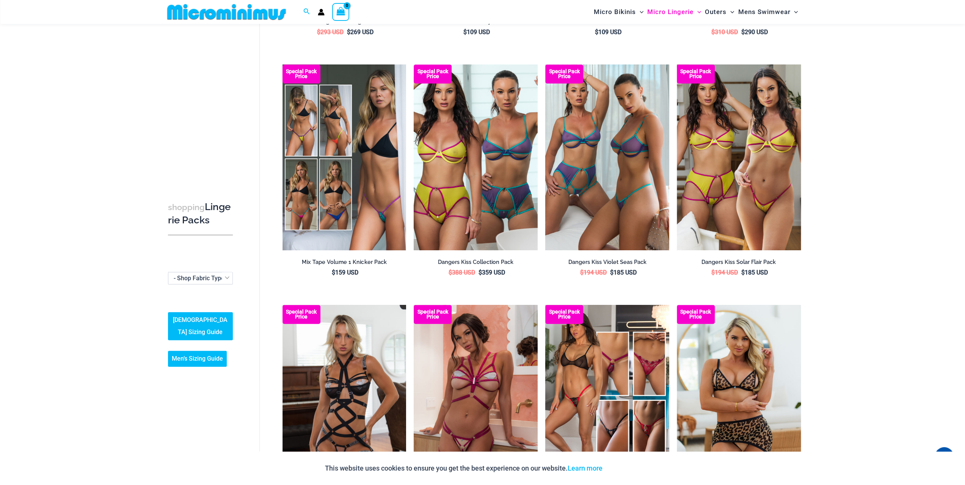
scroll to position [486, 0]
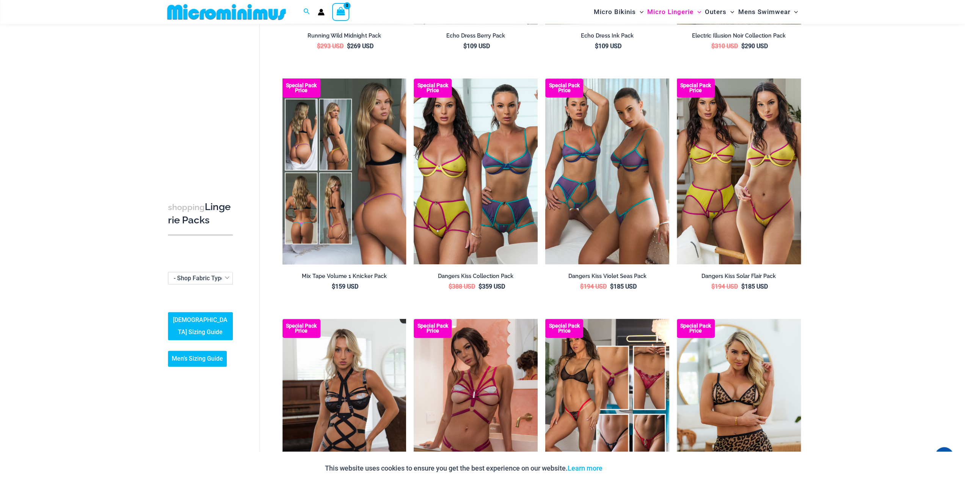
click at [306, 187] on img at bounding box center [344, 171] width 124 height 186
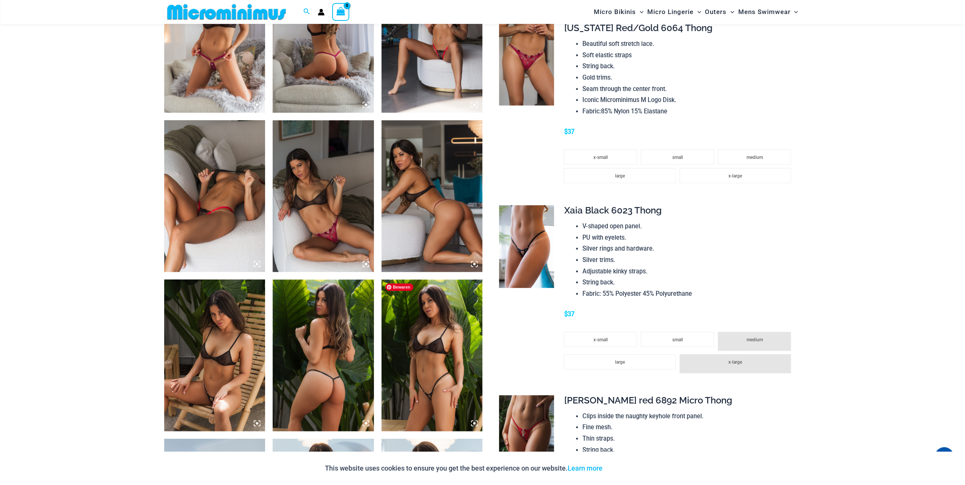
scroll to position [600, 0]
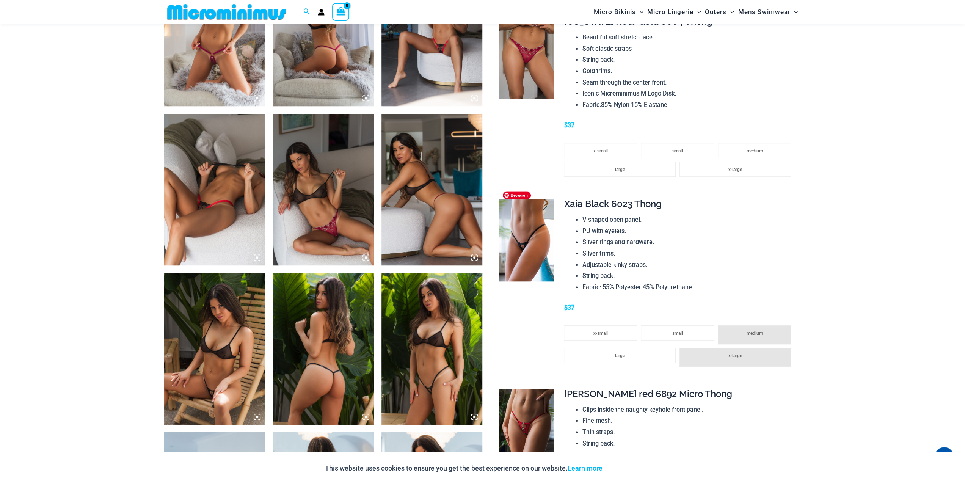
click at [534, 241] on img at bounding box center [526, 240] width 55 height 83
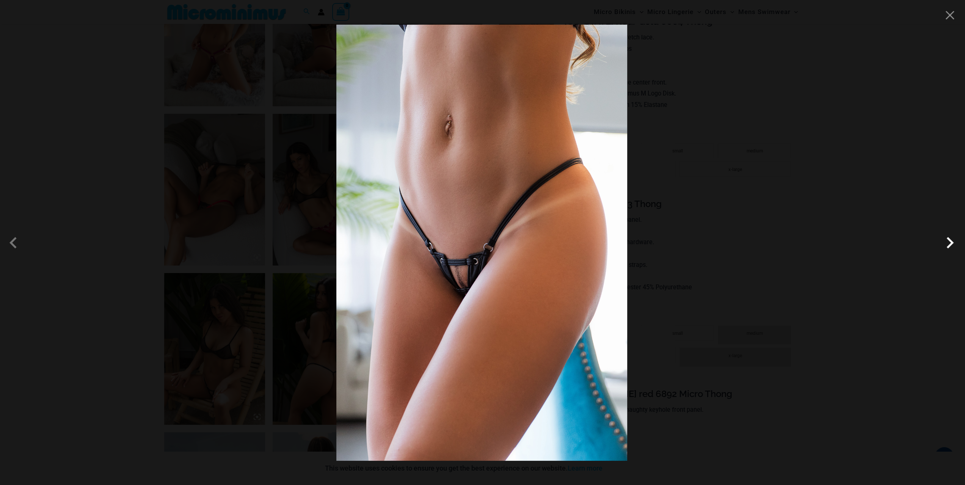
click at [949, 244] on span at bounding box center [949, 242] width 23 height 23
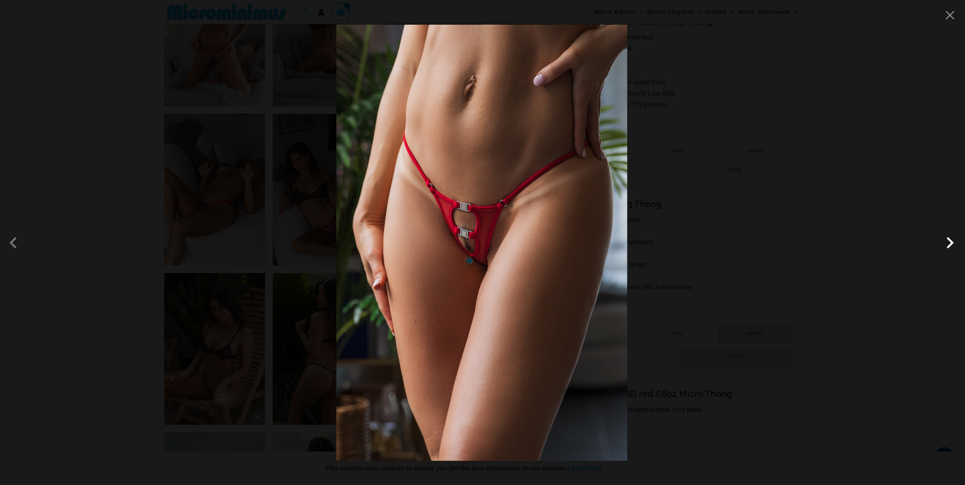
click at [949, 244] on span at bounding box center [949, 242] width 23 height 23
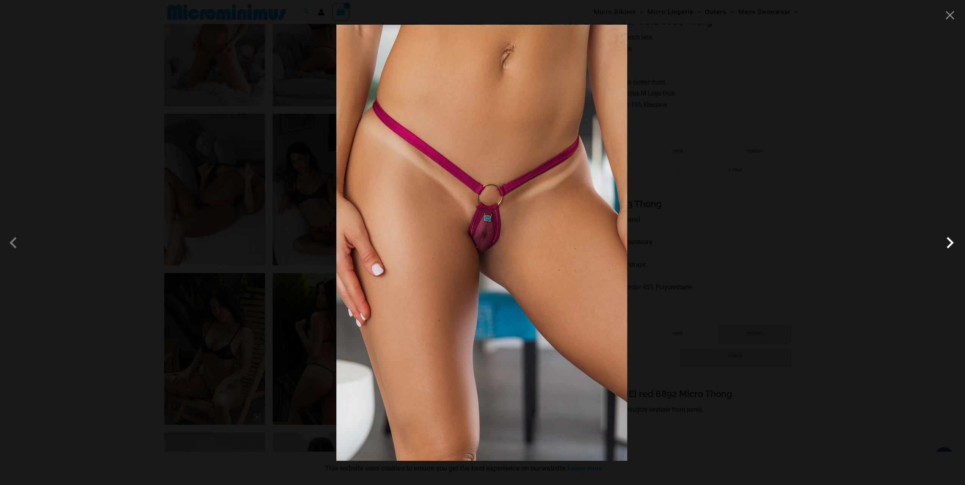
click at [949, 244] on span at bounding box center [949, 242] width 23 height 23
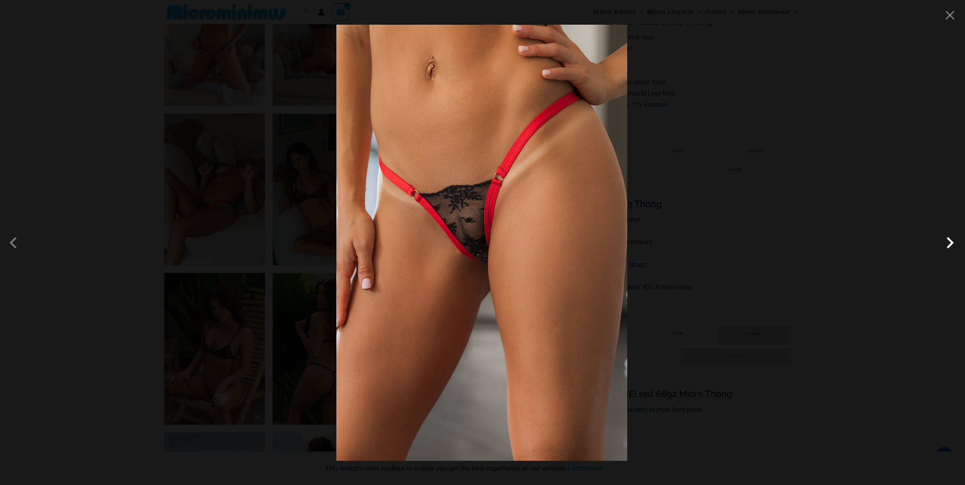
click at [949, 244] on span at bounding box center [949, 242] width 23 height 23
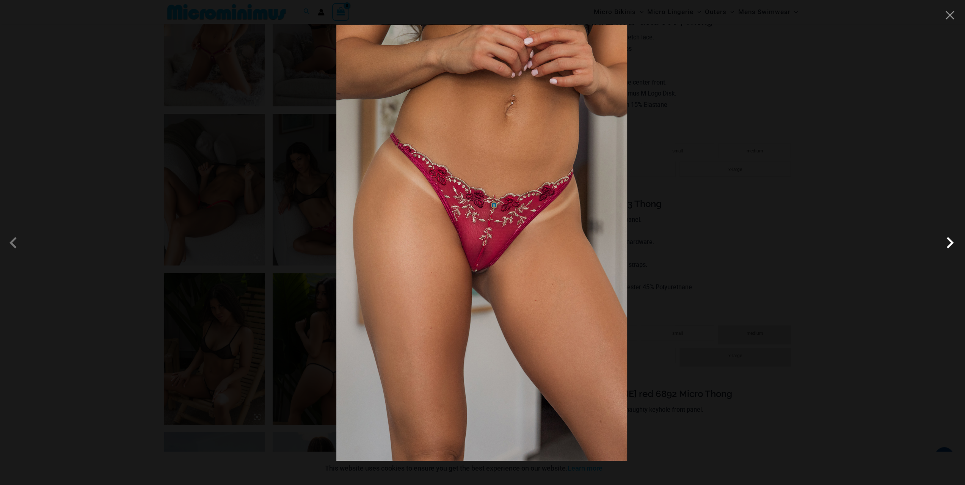
click at [949, 244] on span at bounding box center [949, 242] width 23 height 23
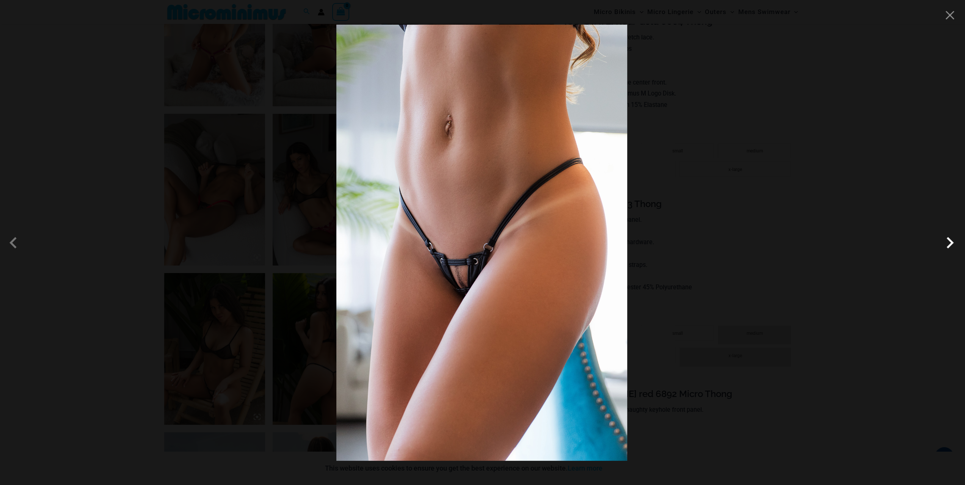
click at [949, 244] on span at bounding box center [949, 242] width 23 height 23
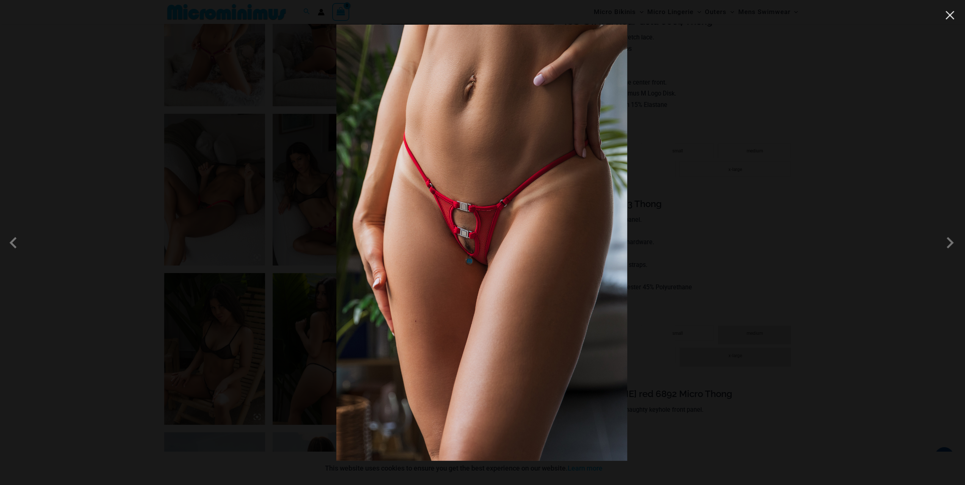
click at [952, 17] on button "Close" at bounding box center [949, 14] width 11 height 11
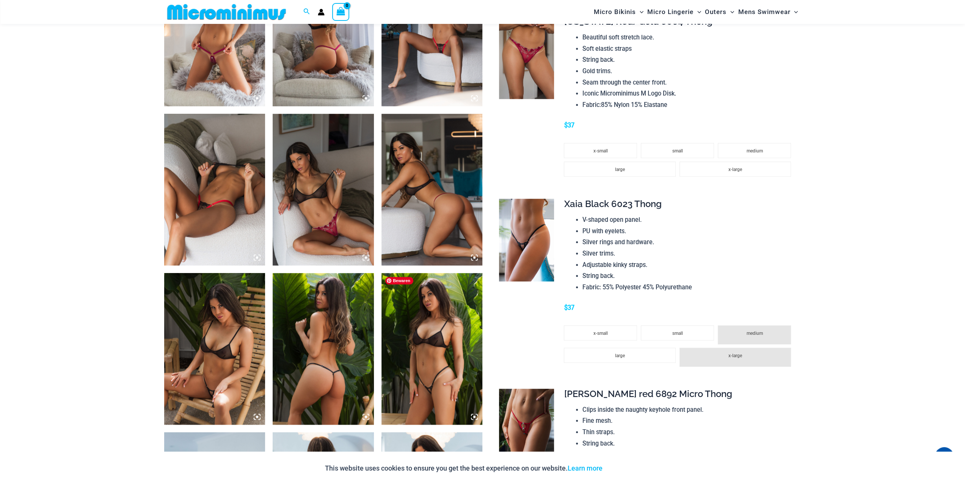
click at [424, 363] on img at bounding box center [431, 349] width 101 height 152
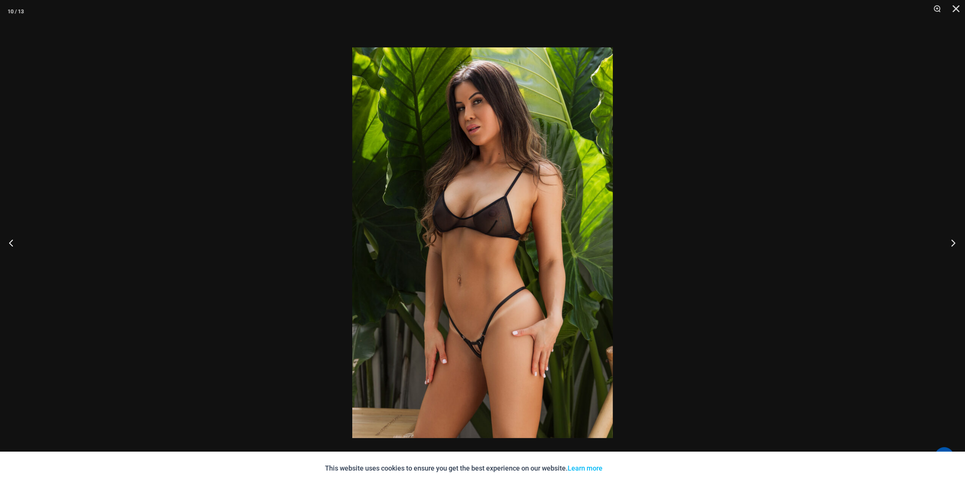
click at [956, 241] on button "Next" at bounding box center [951, 243] width 28 height 38
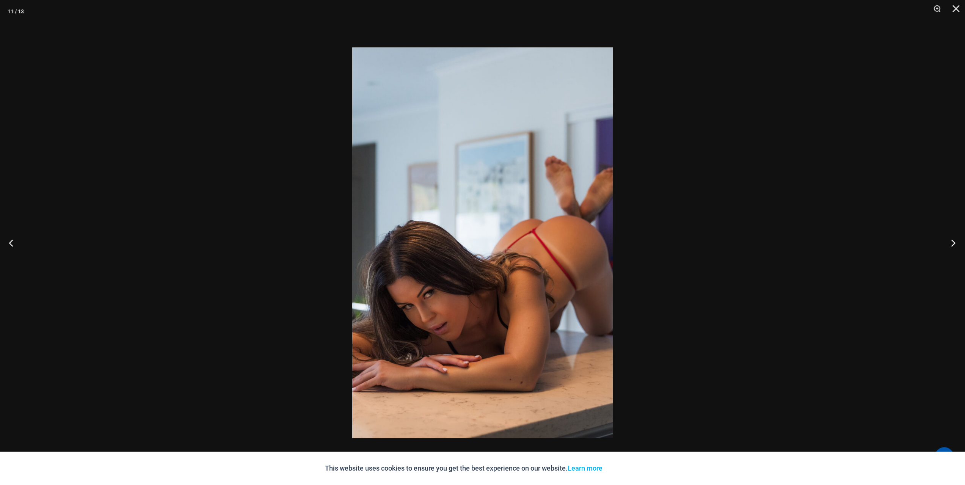
click at [956, 241] on button "Next" at bounding box center [951, 243] width 28 height 38
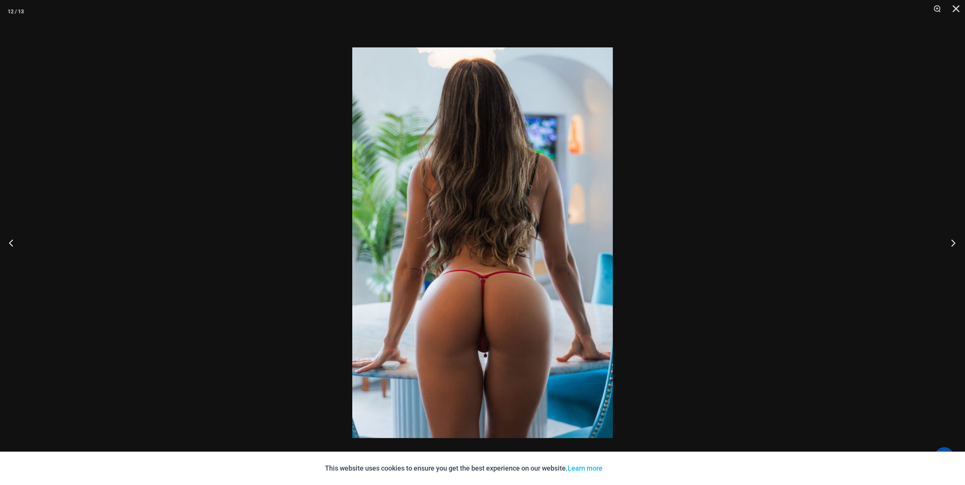
click at [956, 241] on button "Next" at bounding box center [951, 243] width 28 height 38
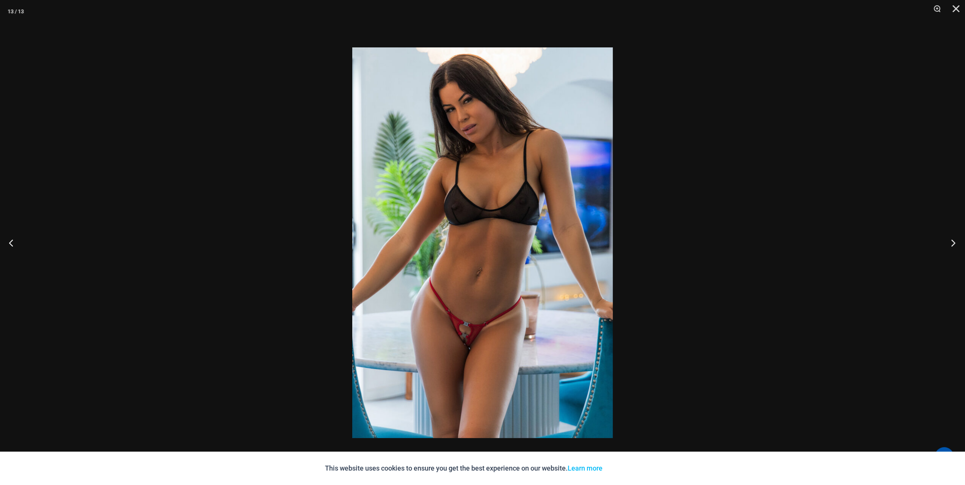
click at [956, 241] on button "Next" at bounding box center [951, 243] width 28 height 38
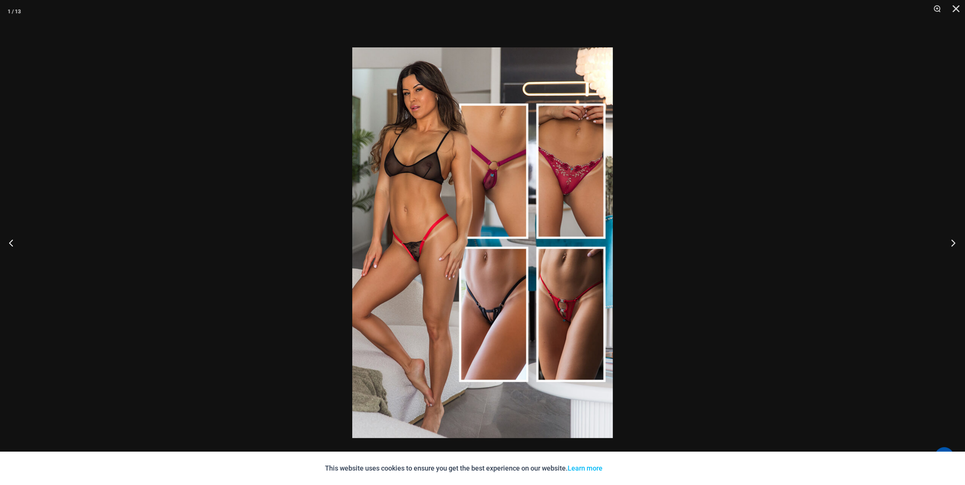
click at [956, 241] on button "Next" at bounding box center [951, 243] width 28 height 38
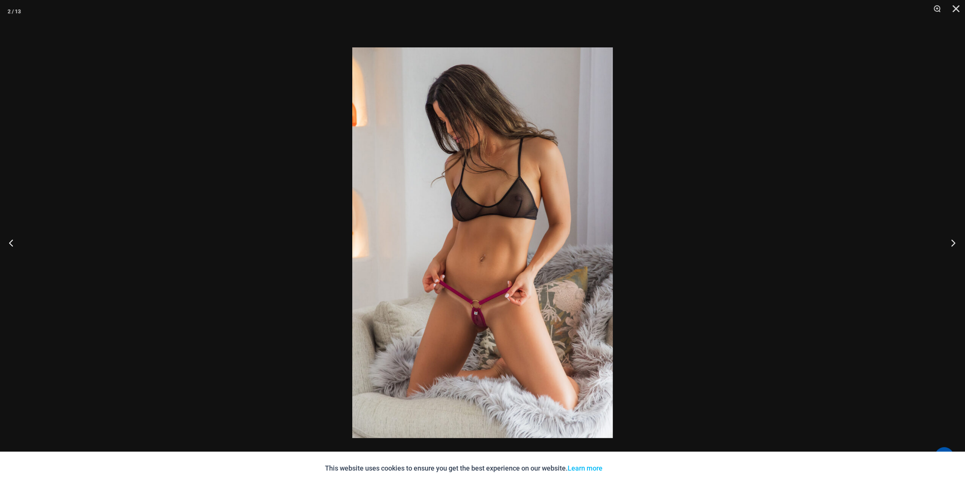
click at [956, 241] on button "Next" at bounding box center [951, 243] width 28 height 38
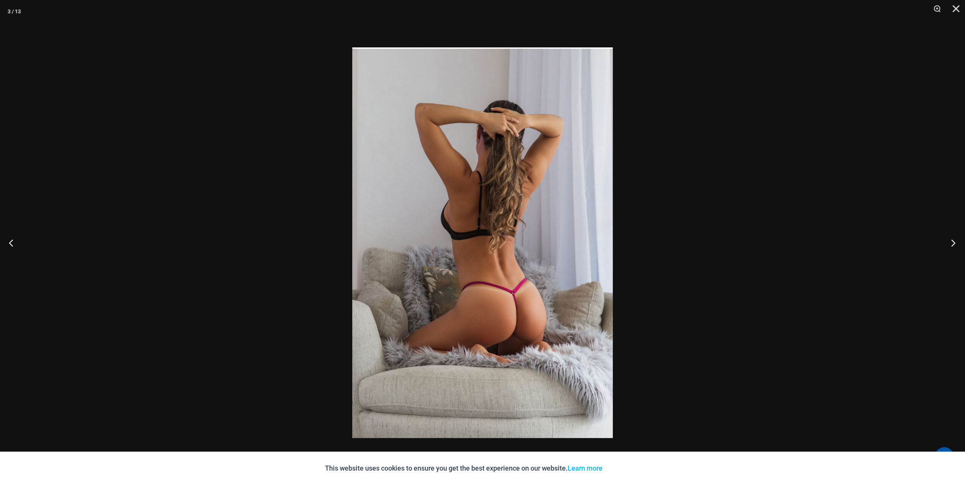
click at [956, 241] on button "Next" at bounding box center [951, 243] width 28 height 38
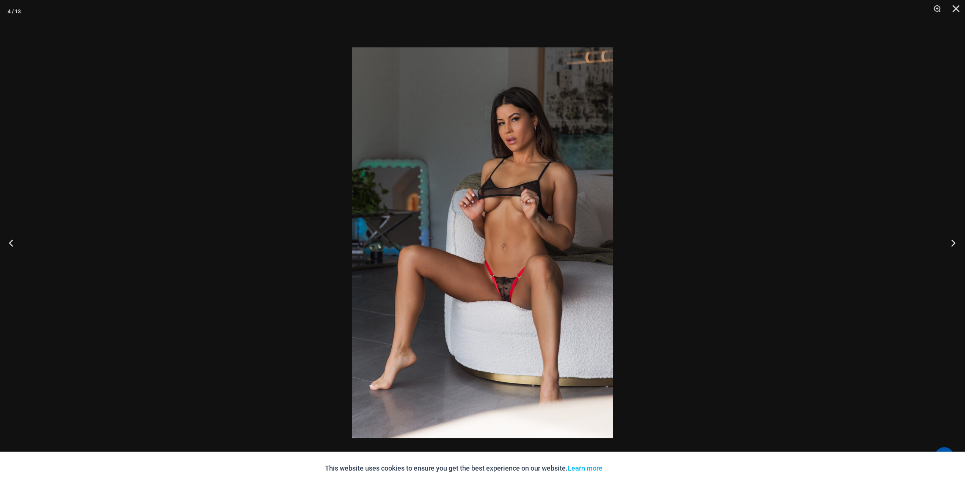
click at [956, 241] on button "Next" at bounding box center [951, 243] width 28 height 38
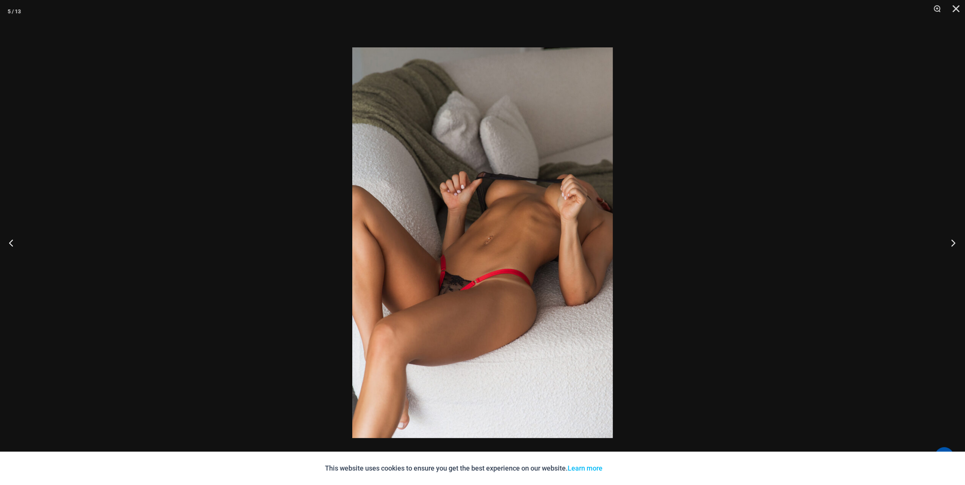
click at [956, 241] on button "Next" at bounding box center [951, 243] width 28 height 38
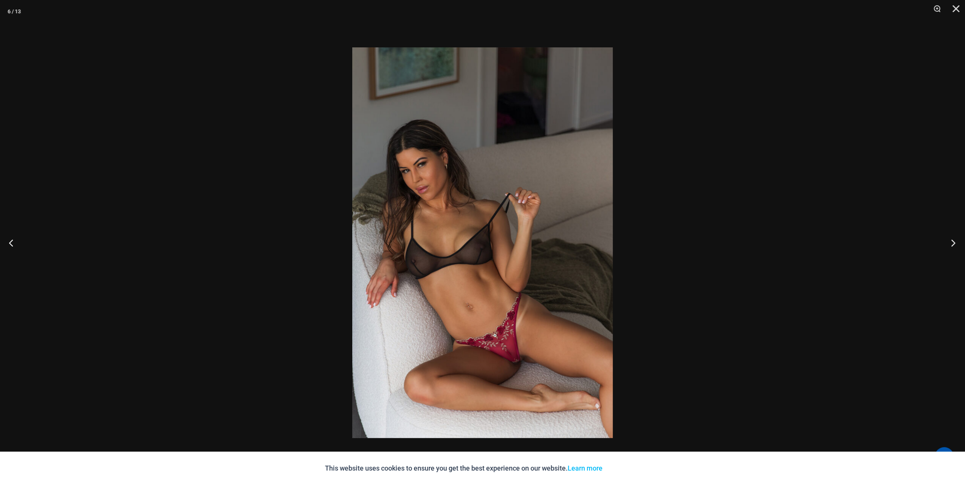
click at [956, 241] on button "Next" at bounding box center [951, 243] width 28 height 38
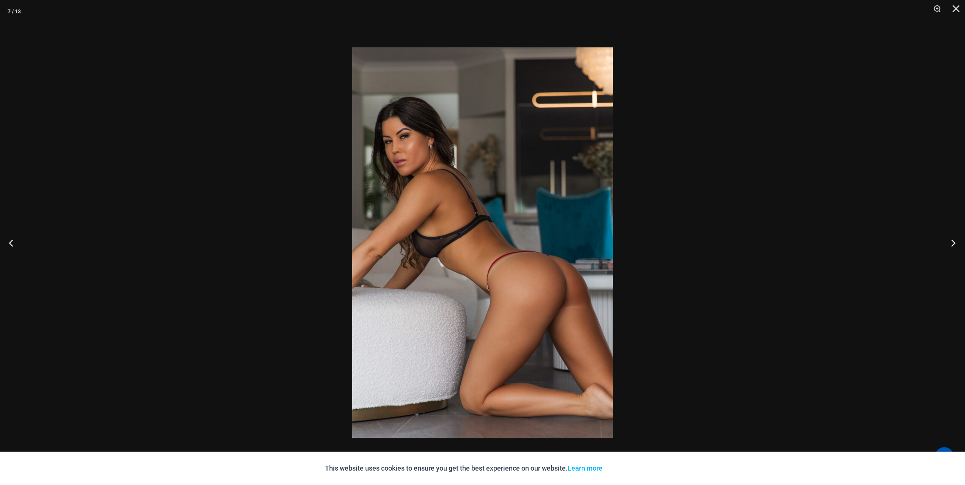
click at [956, 241] on button "Next" at bounding box center [951, 243] width 28 height 38
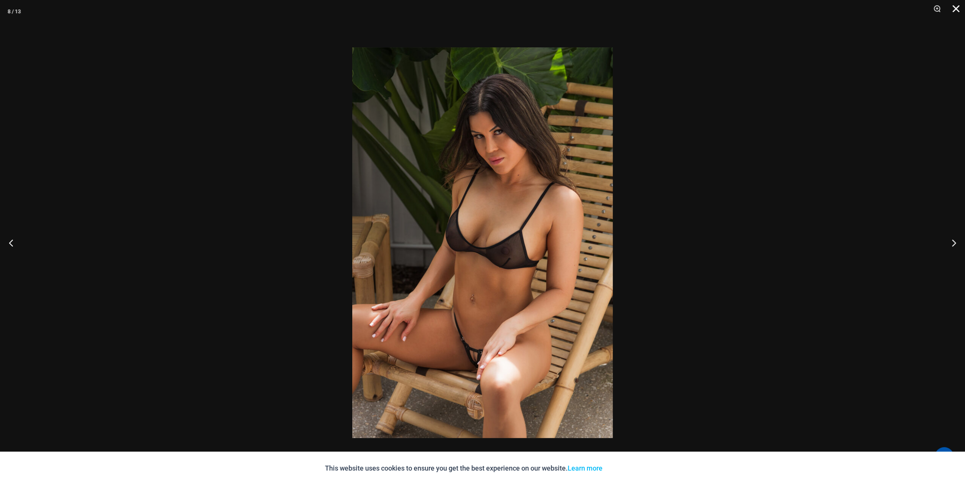
click at [957, 6] on button "Close" at bounding box center [953, 11] width 19 height 23
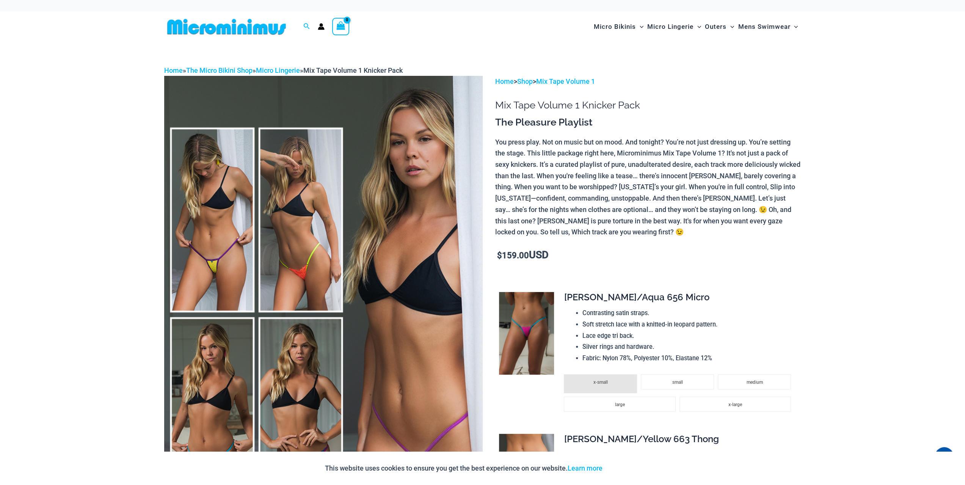
click at [319, 214] on img at bounding box center [323, 315] width 319 height 478
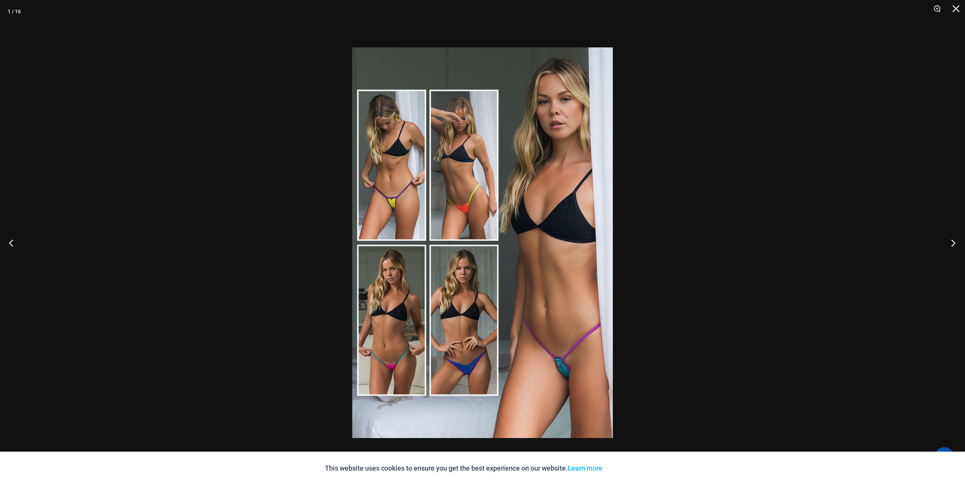
click at [955, 243] on button "Next" at bounding box center [951, 243] width 28 height 38
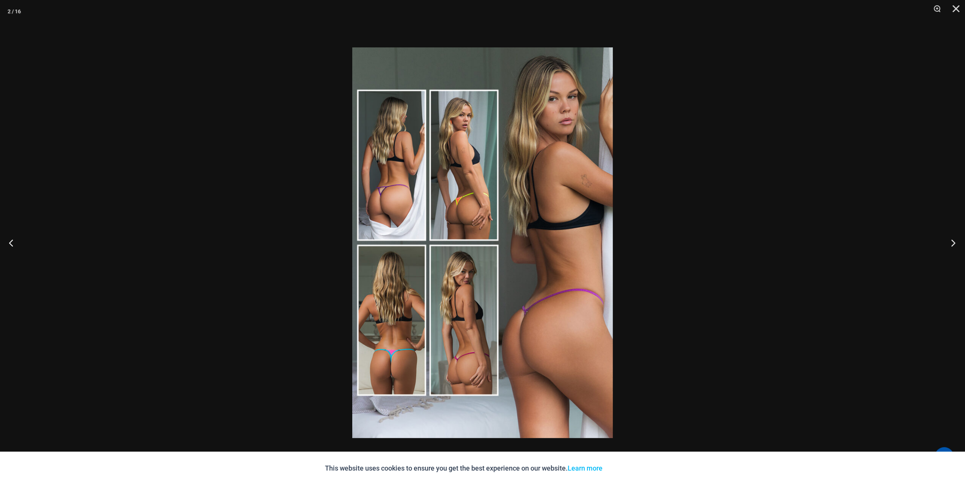
click at [955, 243] on button "Next" at bounding box center [951, 243] width 28 height 38
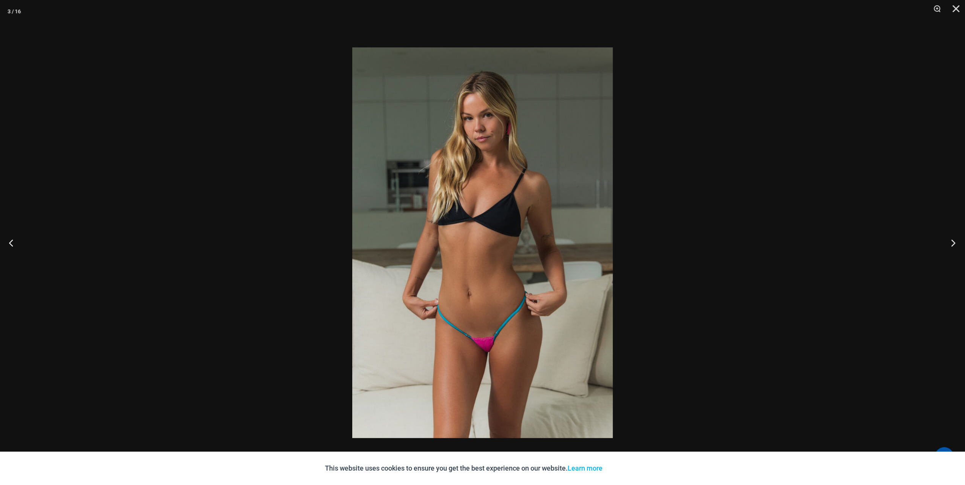
click at [955, 243] on button "Next" at bounding box center [951, 243] width 28 height 38
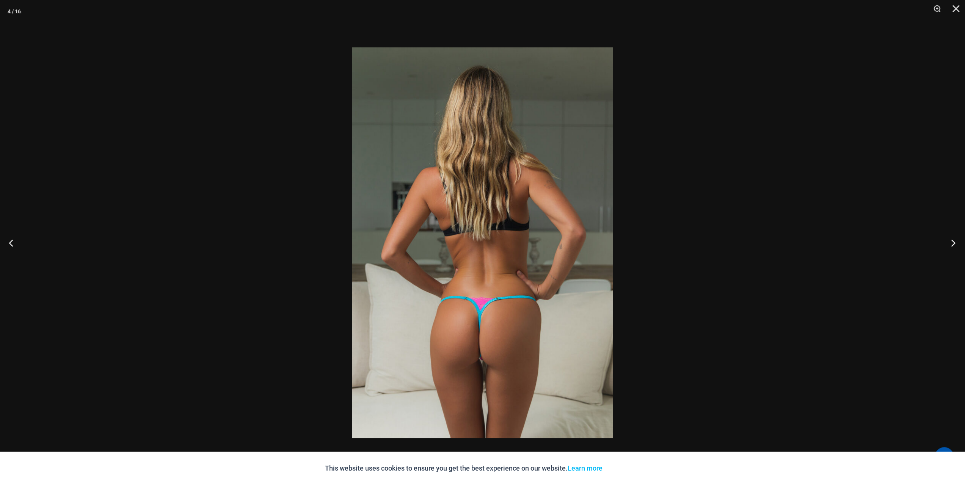
click at [955, 243] on button "Next" at bounding box center [951, 243] width 28 height 38
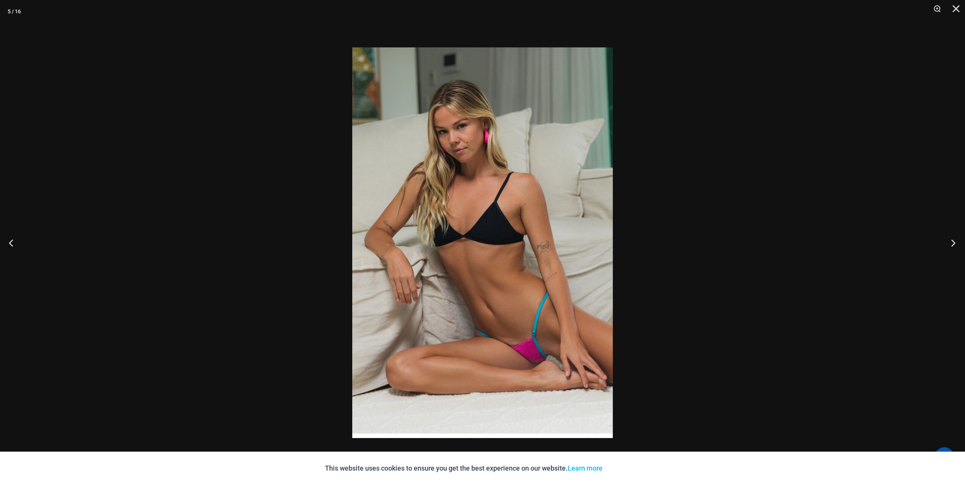
click at [955, 243] on button "Next" at bounding box center [951, 243] width 28 height 38
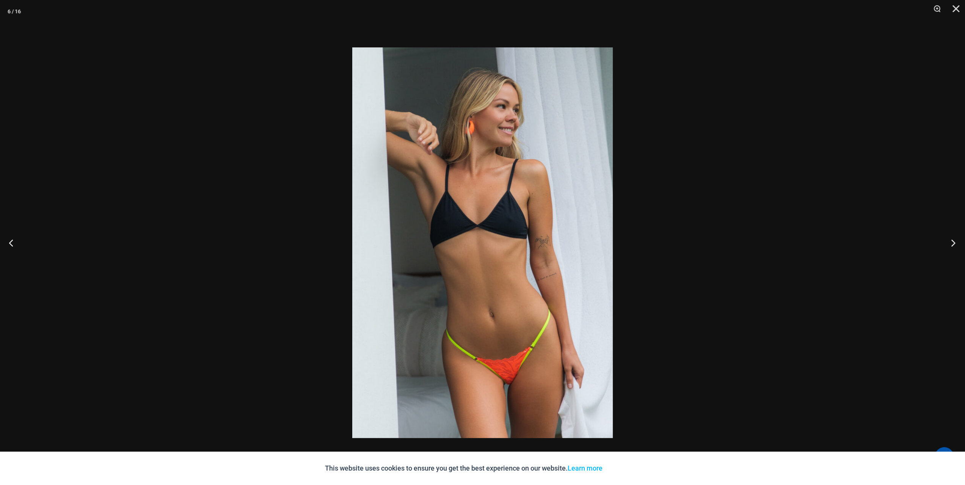
click at [955, 243] on button "Next" at bounding box center [951, 243] width 28 height 38
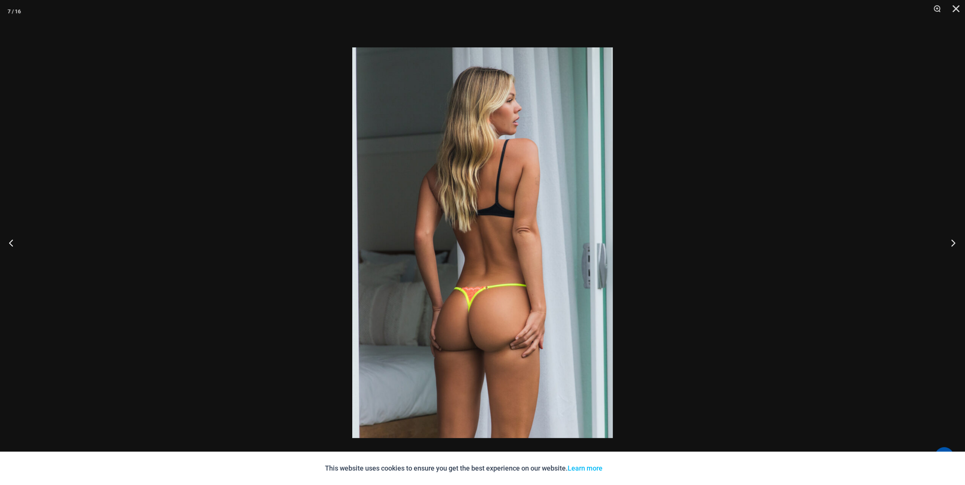
click at [955, 243] on button "Next" at bounding box center [951, 243] width 28 height 38
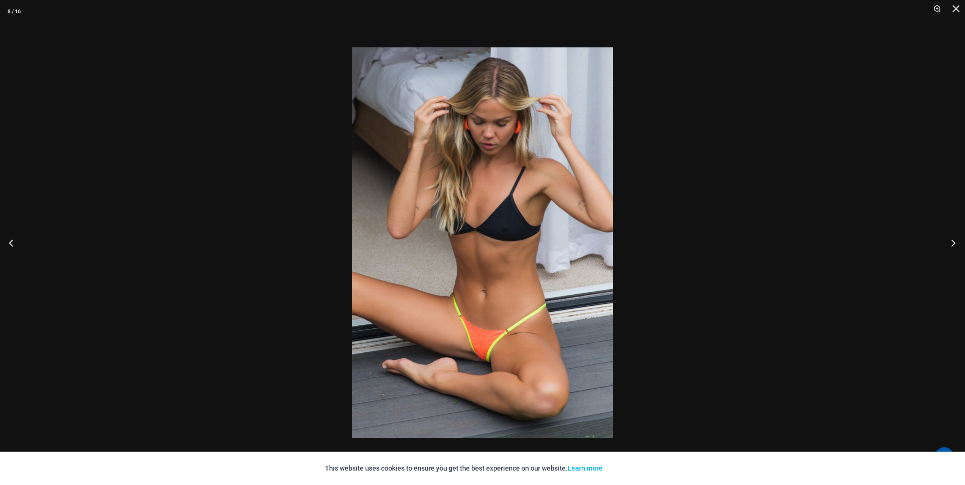
click at [955, 243] on button "Next" at bounding box center [951, 243] width 28 height 38
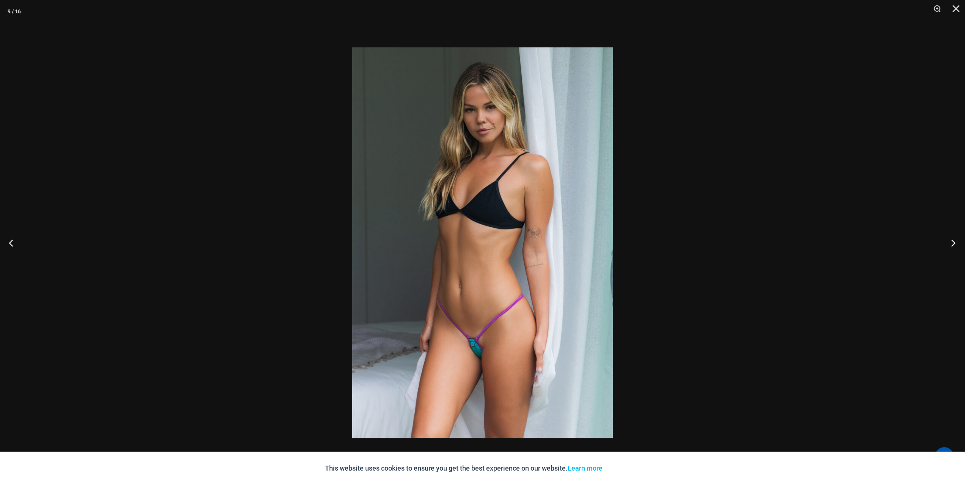
click at [955, 243] on button "Next" at bounding box center [951, 243] width 28 height 38
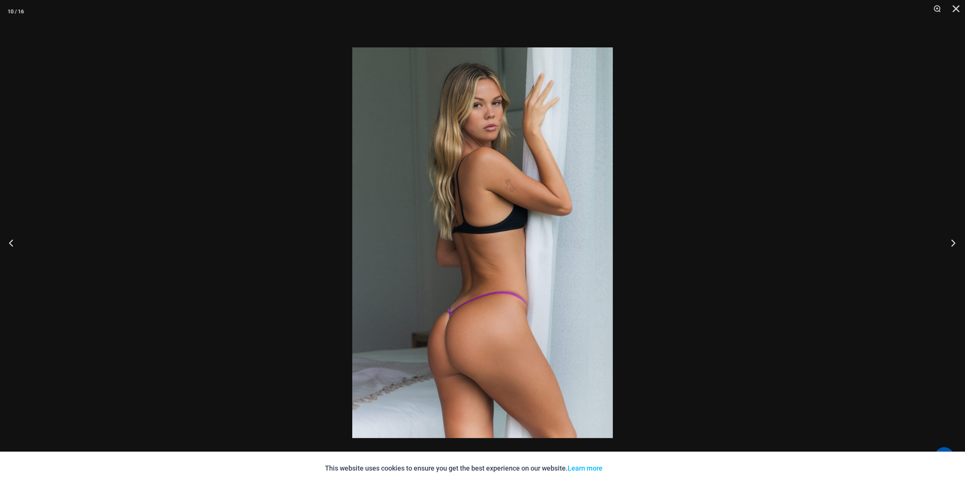
click at [955, 243] on button "Next" at bounding box center [951, 243] width 28 height 38
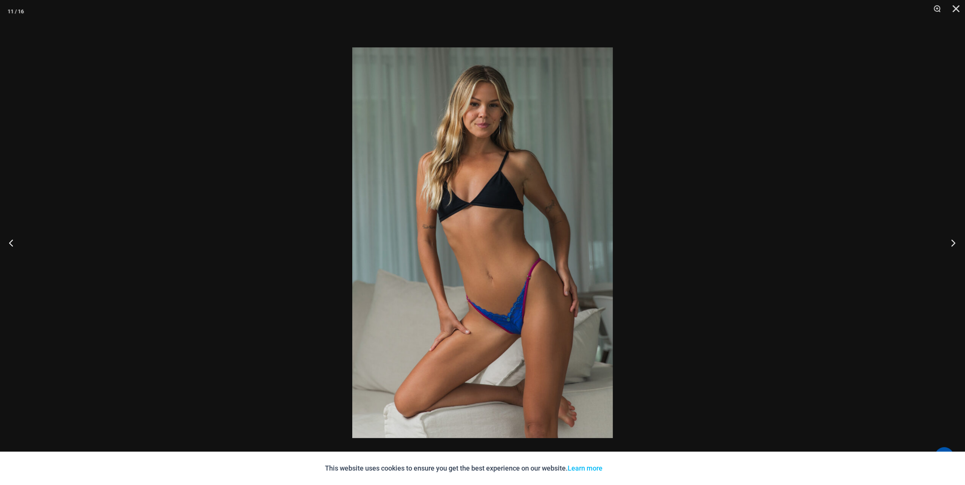
click at [955, 243] on button "Next" at bounding box center [951, 243] width 28 height 38
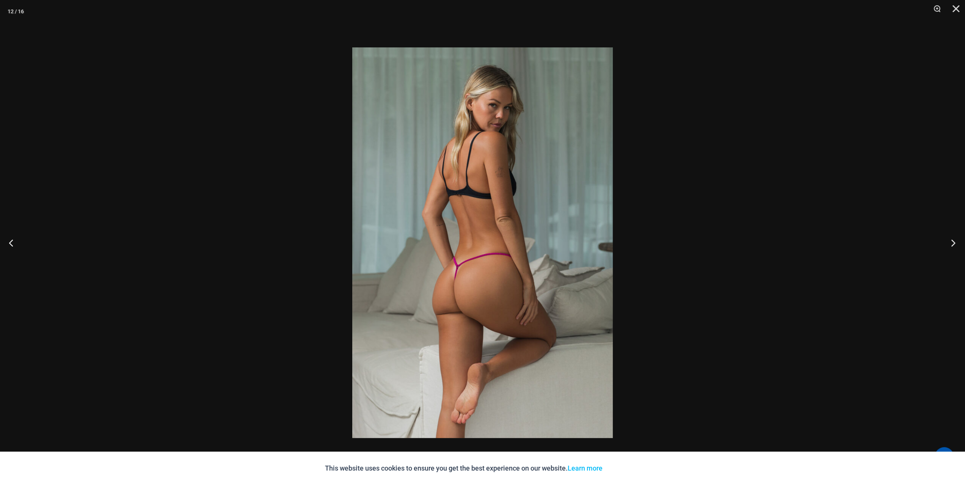
click at [955, 243] on button "Next" at bounding box center [951, 243] width 28 height 38
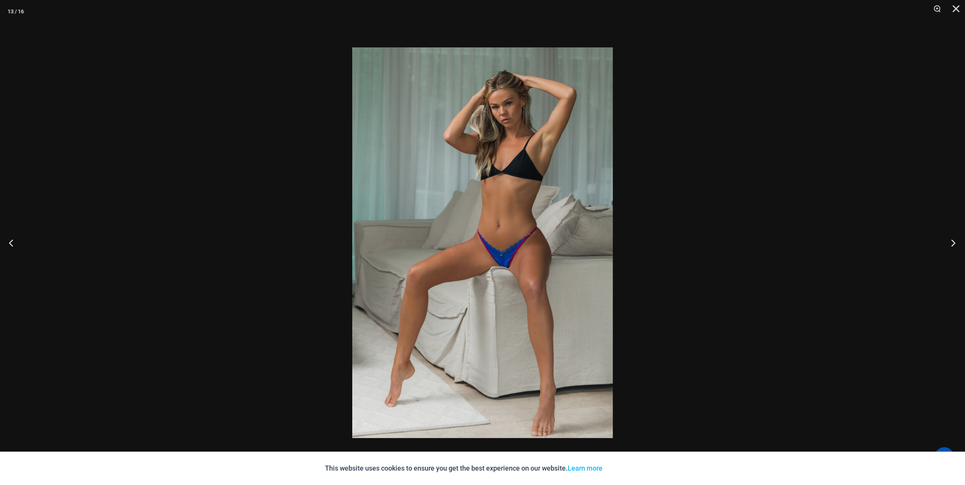
click at [955, 243] on button "Next" at bounding box center [951, 243] width 28 height 38
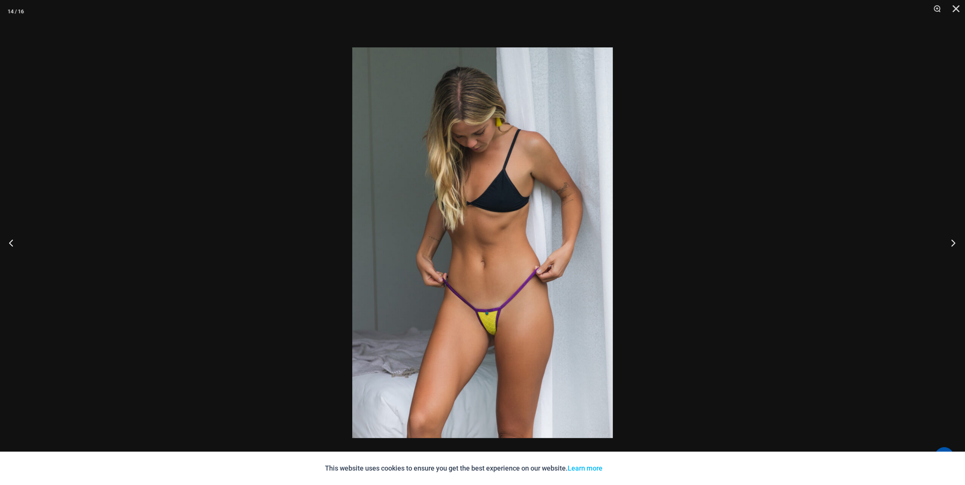
click at [955, 243] on button "Next" at bounding box center [951, 243] width 28 height 38
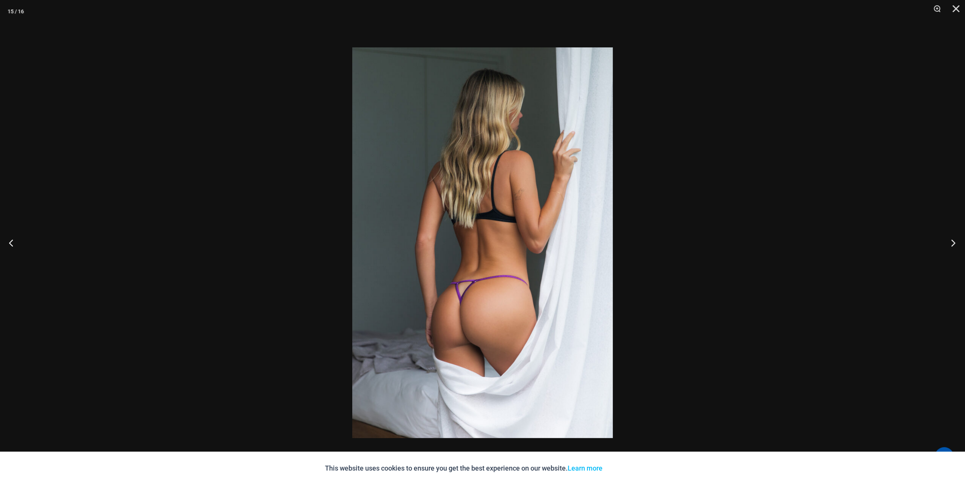
click at [955, 243] on button "Next" at bounding box center [951, 243] width 28 height 38
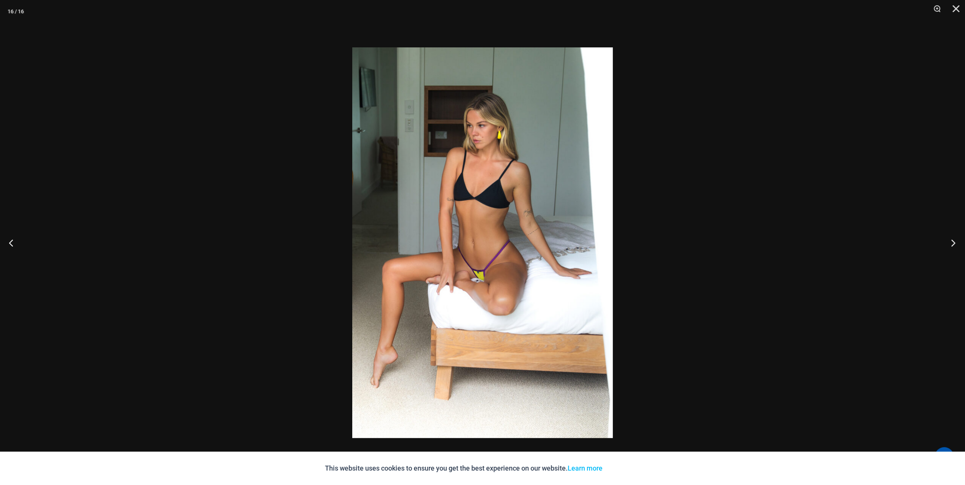
click at [955, 243] on button "Next" at bounding box center [951, 243] width 28 height 38
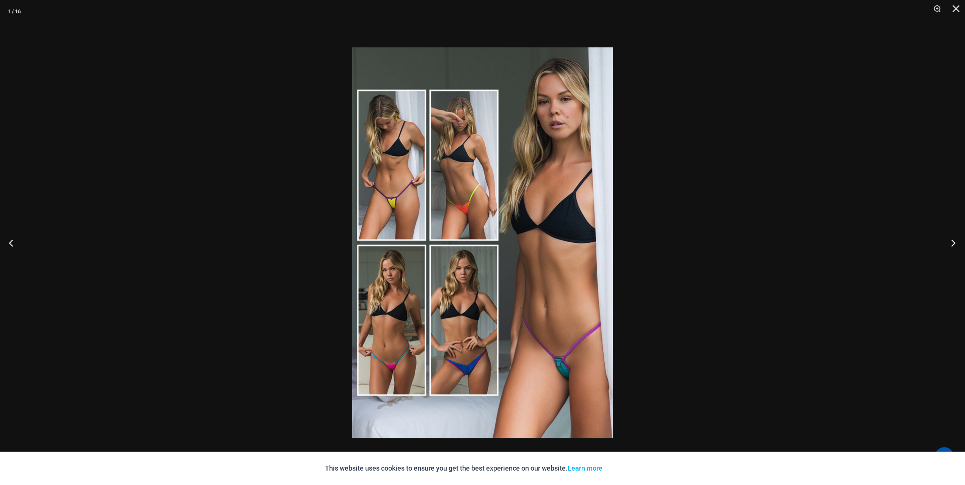
click at [955, 243] on button "Next" at bounding box center [951, 243] width 28 height 38
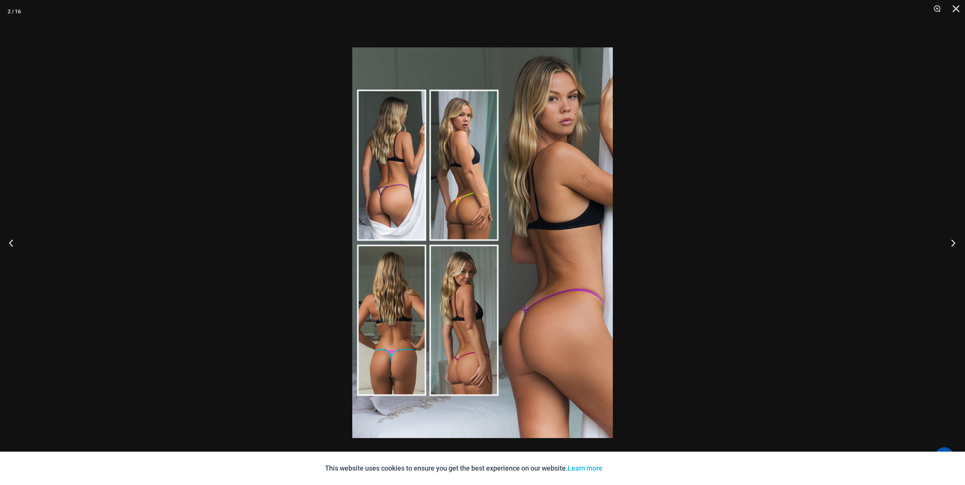
click at [955, 243] on button "Next" at bounding box center [951, 243] width 28 height 38
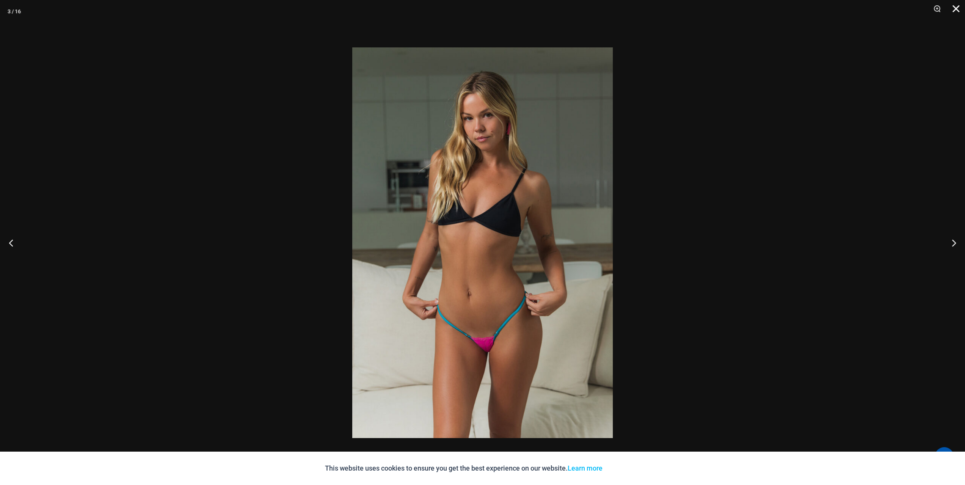
click at [952, 10] on button "Close" at bounding box center [953, 11] width 19 height 23
